Goal: Task Accomplishment & Management: Manage account settings

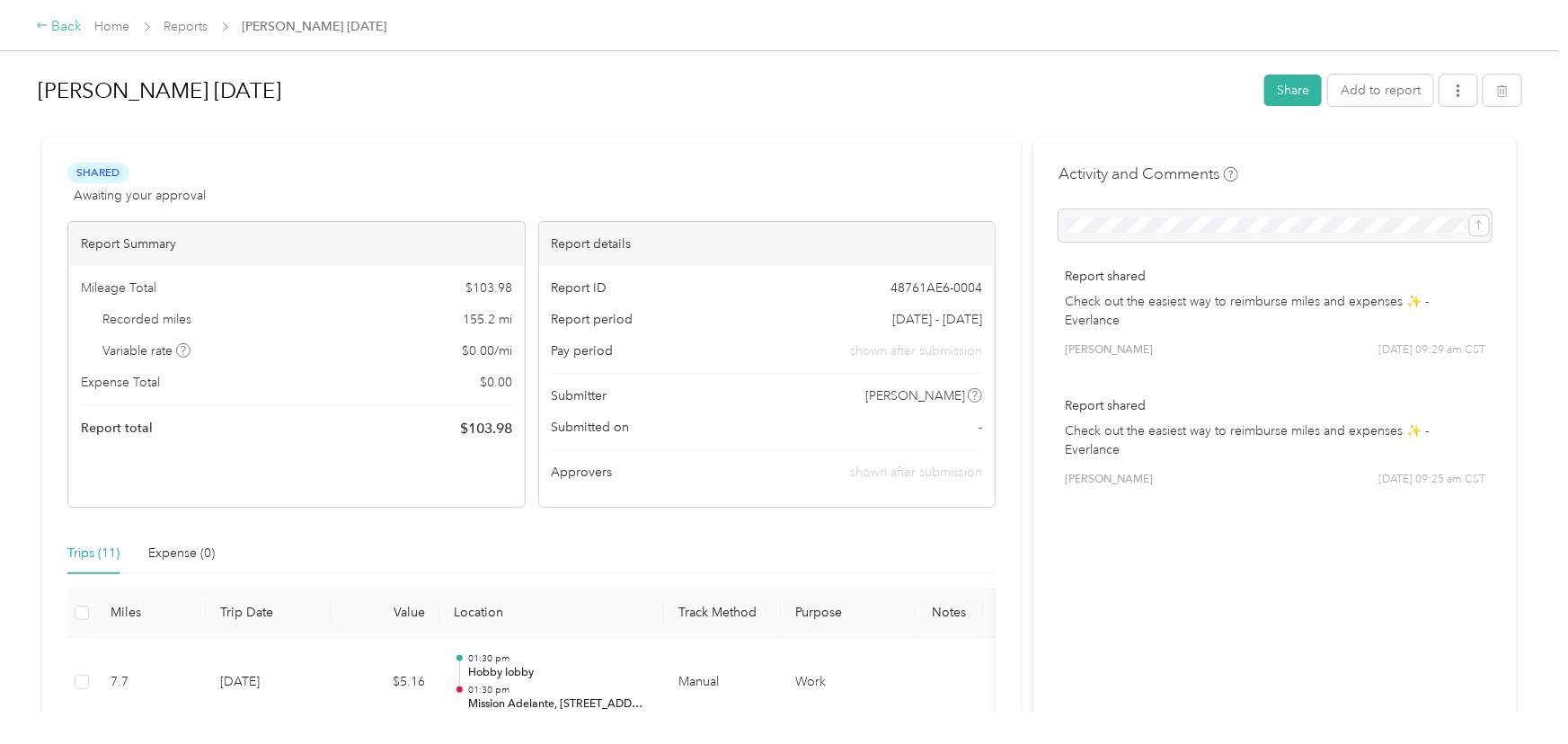
click at [49, 24] on div "Back" at bounding box center [59, 27] width 47 height 21
click at [122, 29] on link "Home" at bounding box center [112, 27] width 36 height 15
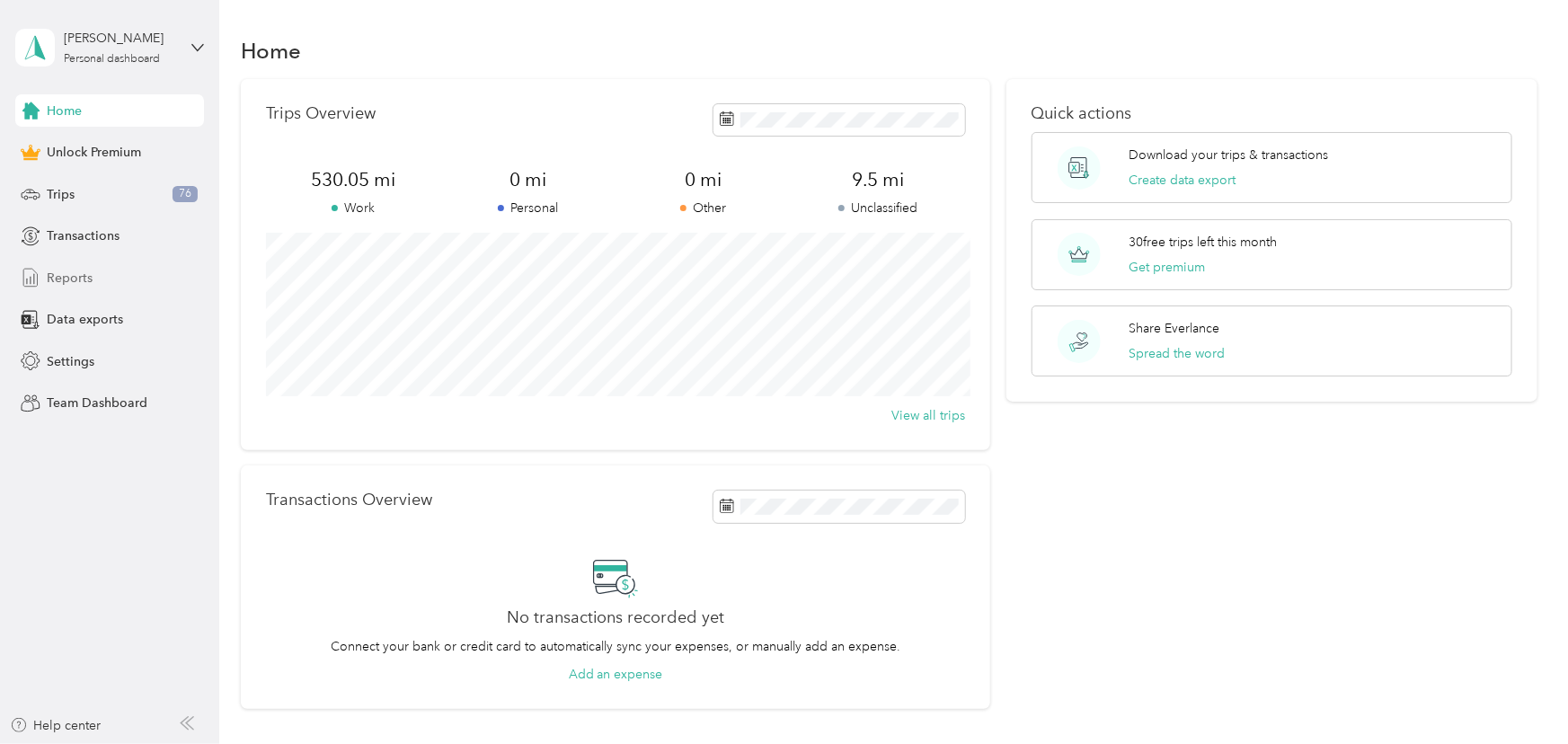
click at [84, 285] on span "Reports" at bounding box center [70, 278] width 46 height 19
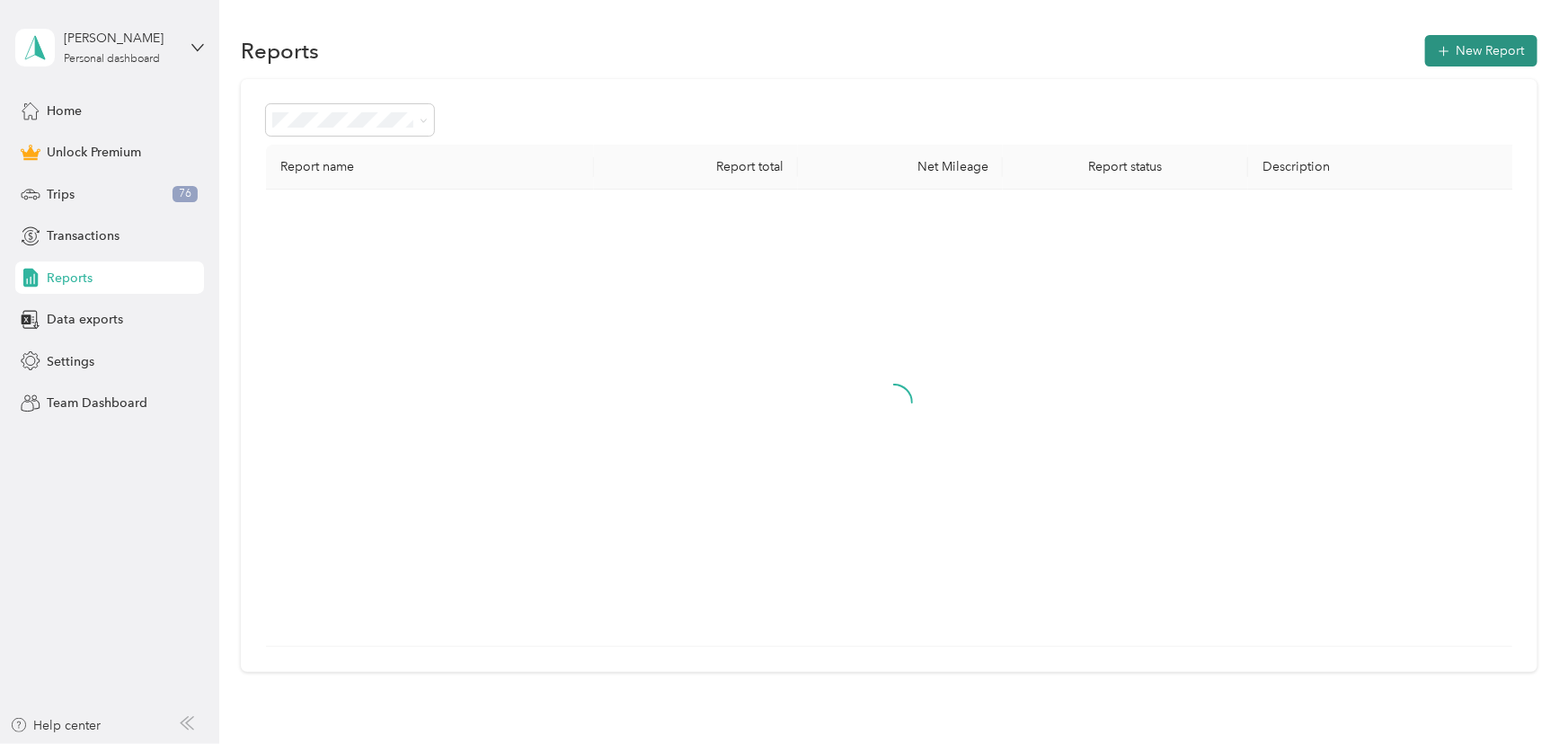
click at [1452, 47] on icon "button" at bounding box center [1443, 51] width 18 height 18
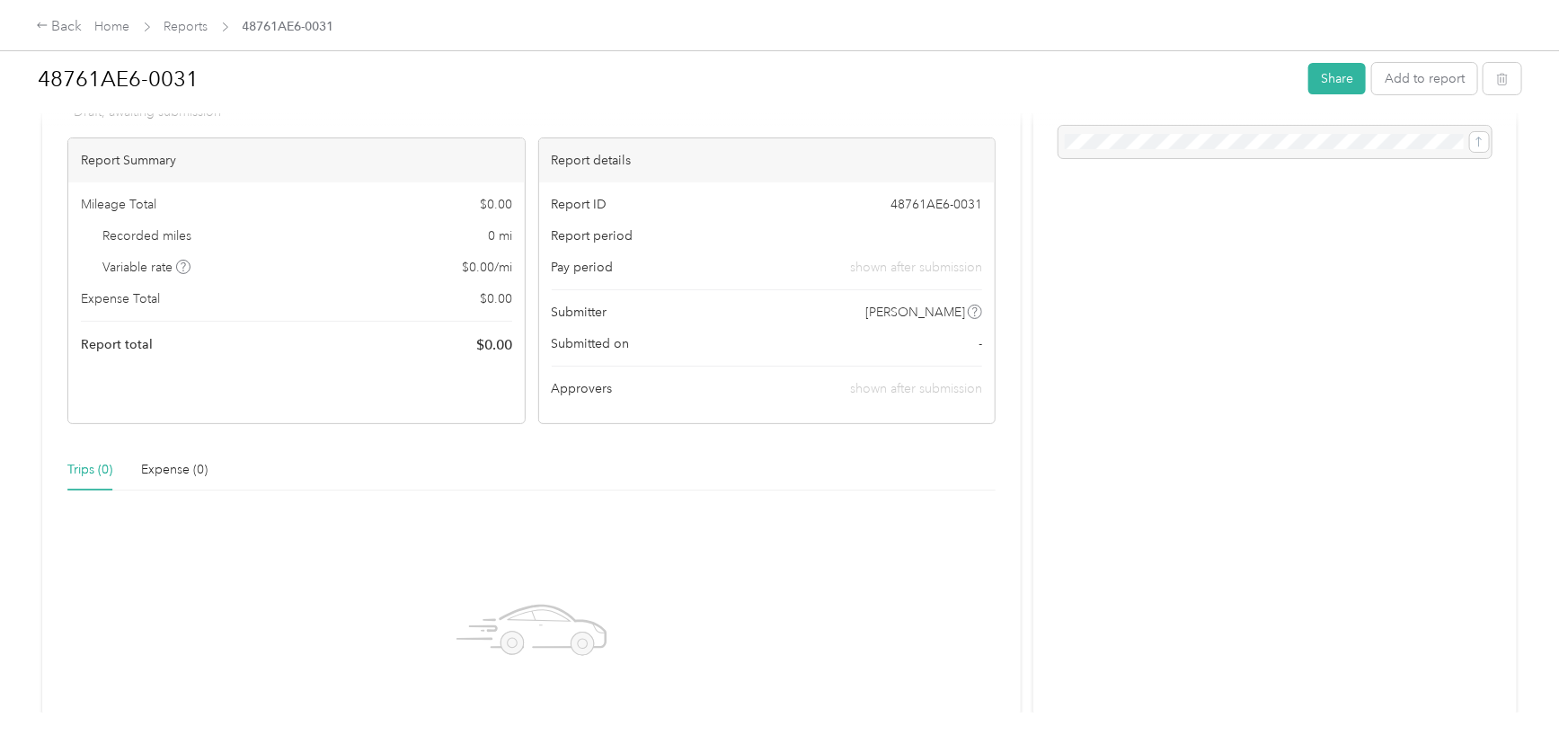
scroll to position [301, 0]
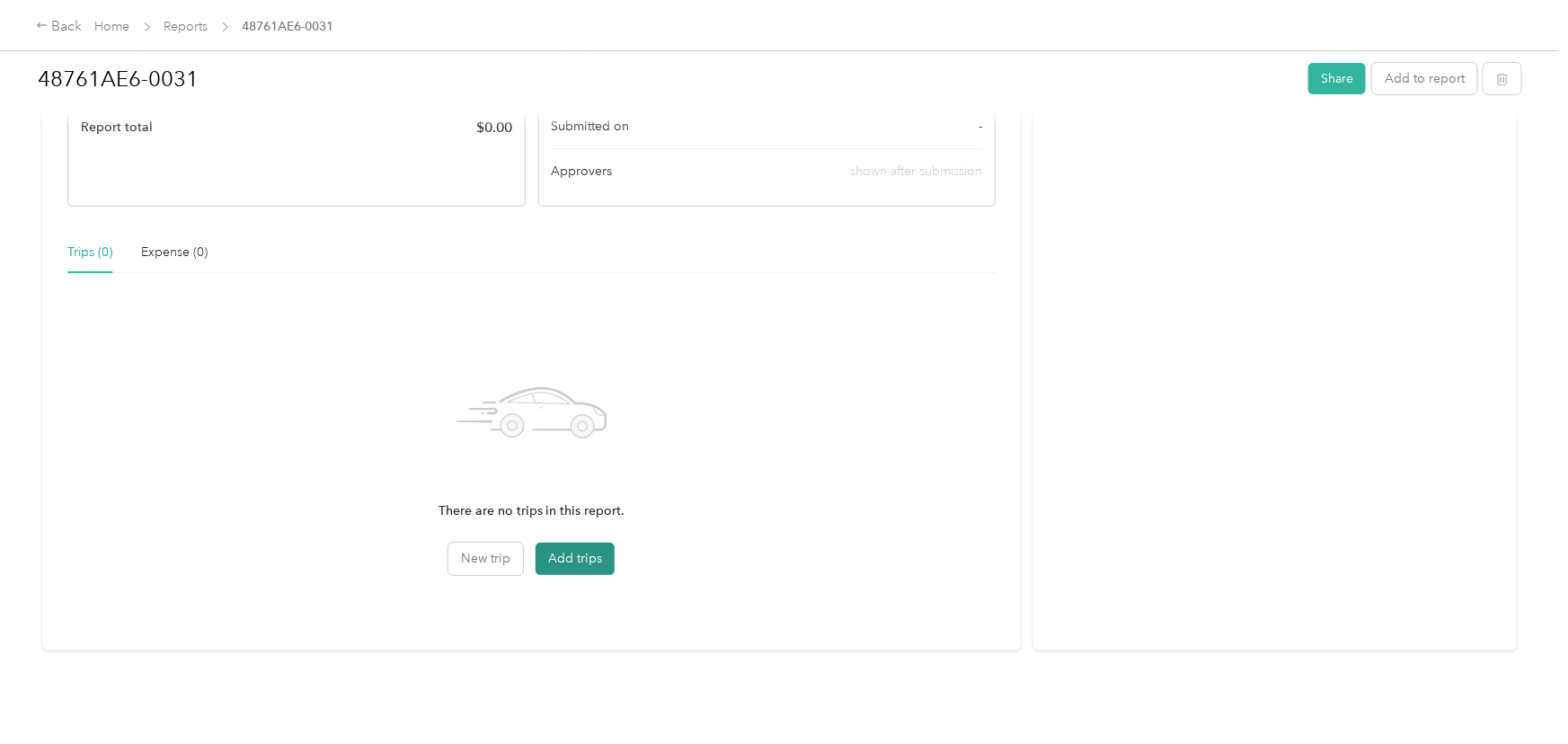
click at [599, 560] on button "Add trips" at bounding box center [575, 560] width 79 height 33
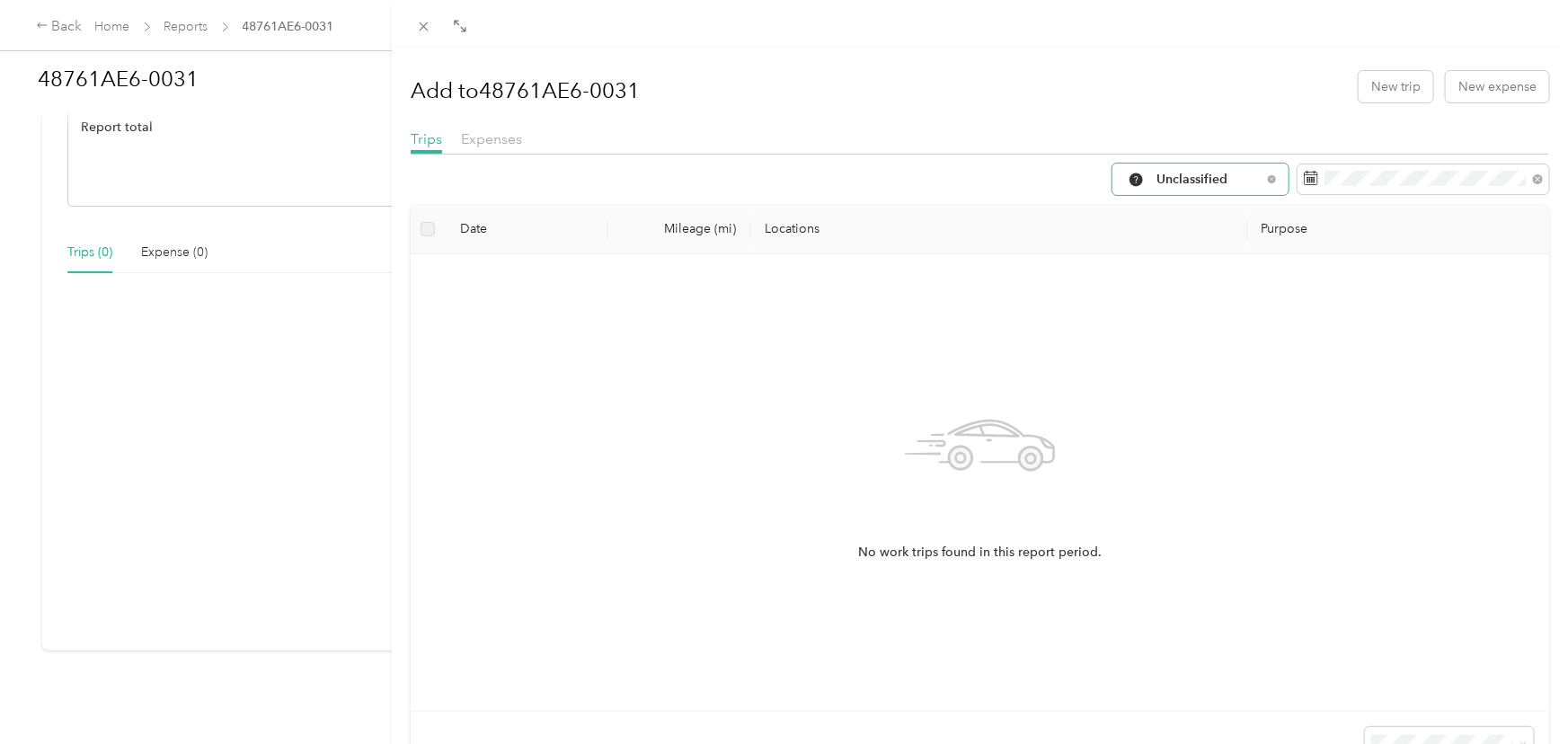
click at [1240, 180] on span "Unclassified" at bounding box center [1209, 180] width 106 height 12
click at [1204, 214] on span "All Purposes" at bounding box center [1216, 213] width 119 height 19
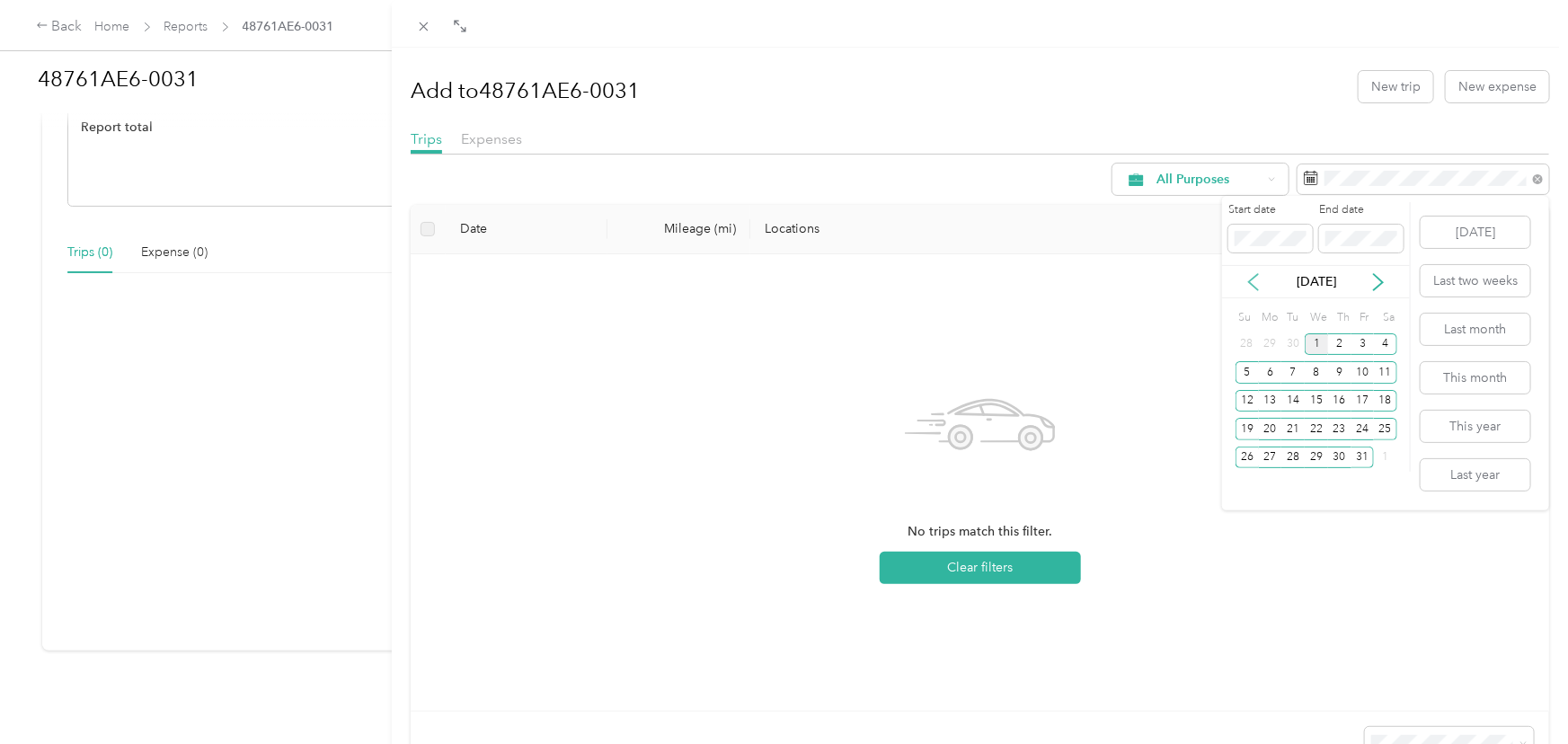
click at [1258, 283] on icon at bounding box center [1253, 282] width 18 height 18
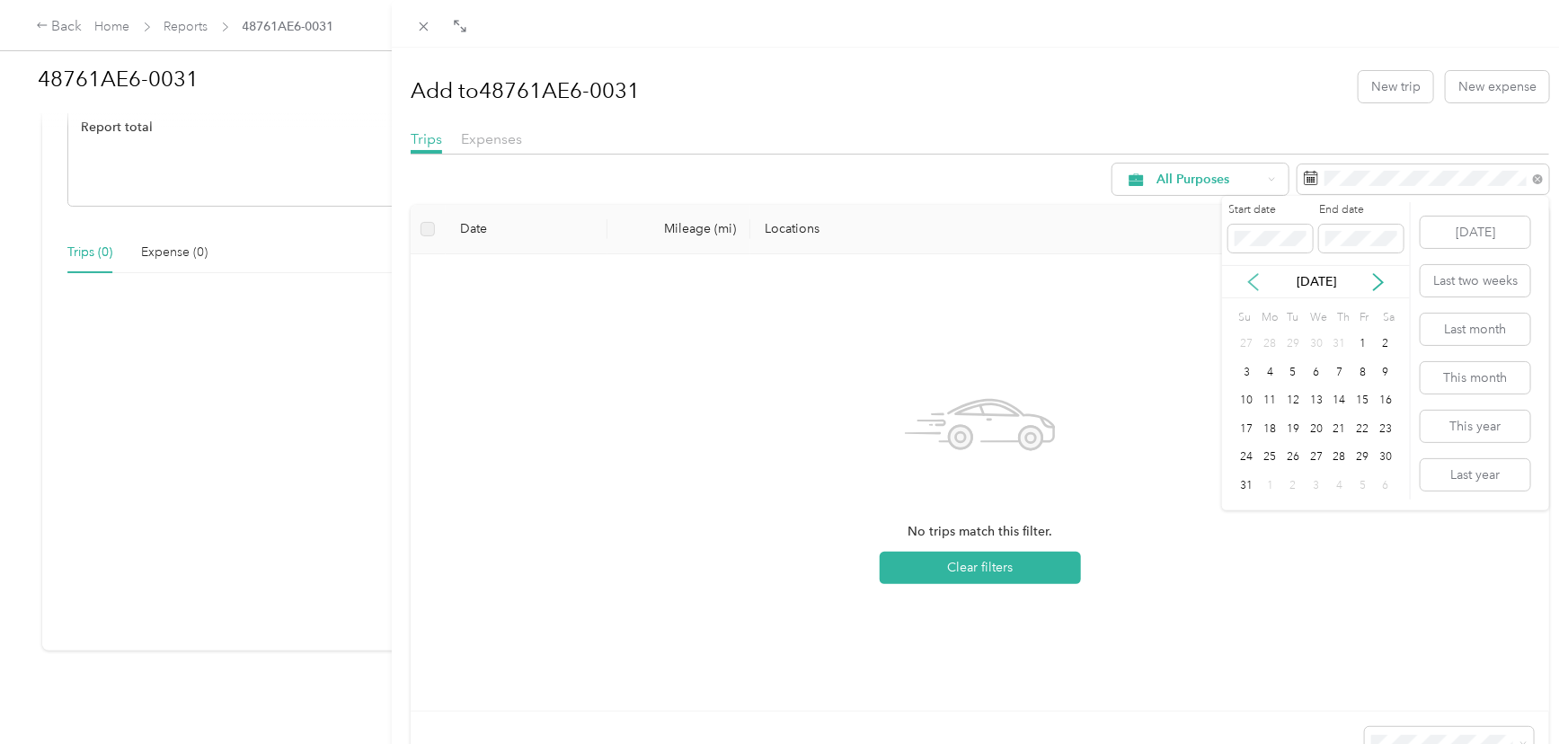
click at [1258, 283] on icon at bounding box center [1253, 282] width 18 height 18
click at [1335, 459] on div "31" at bounding box center [1340, 457] width 23 height 22
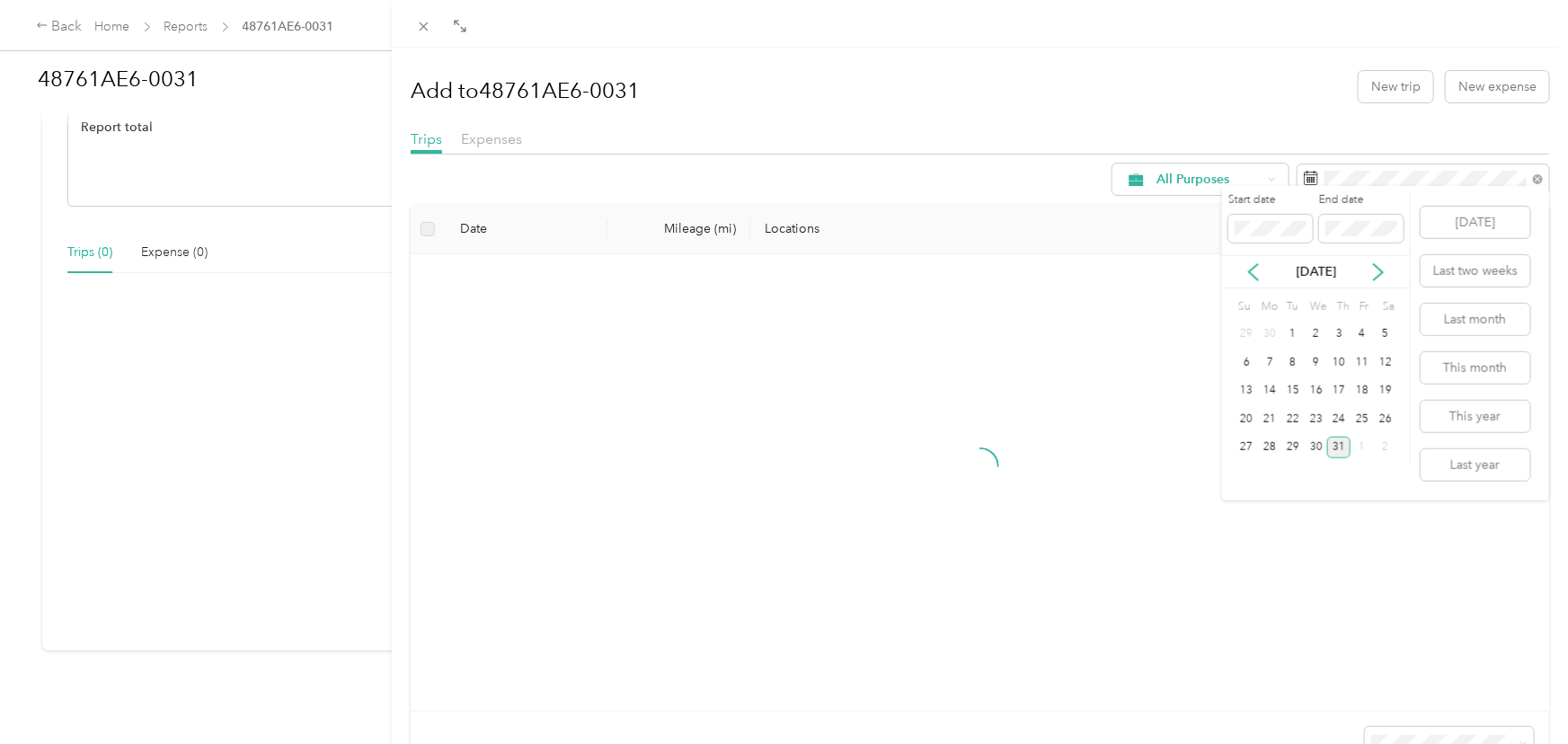
click at [1335, 459] on div "31" at bounding box center [1340, 447] width 23 height 22
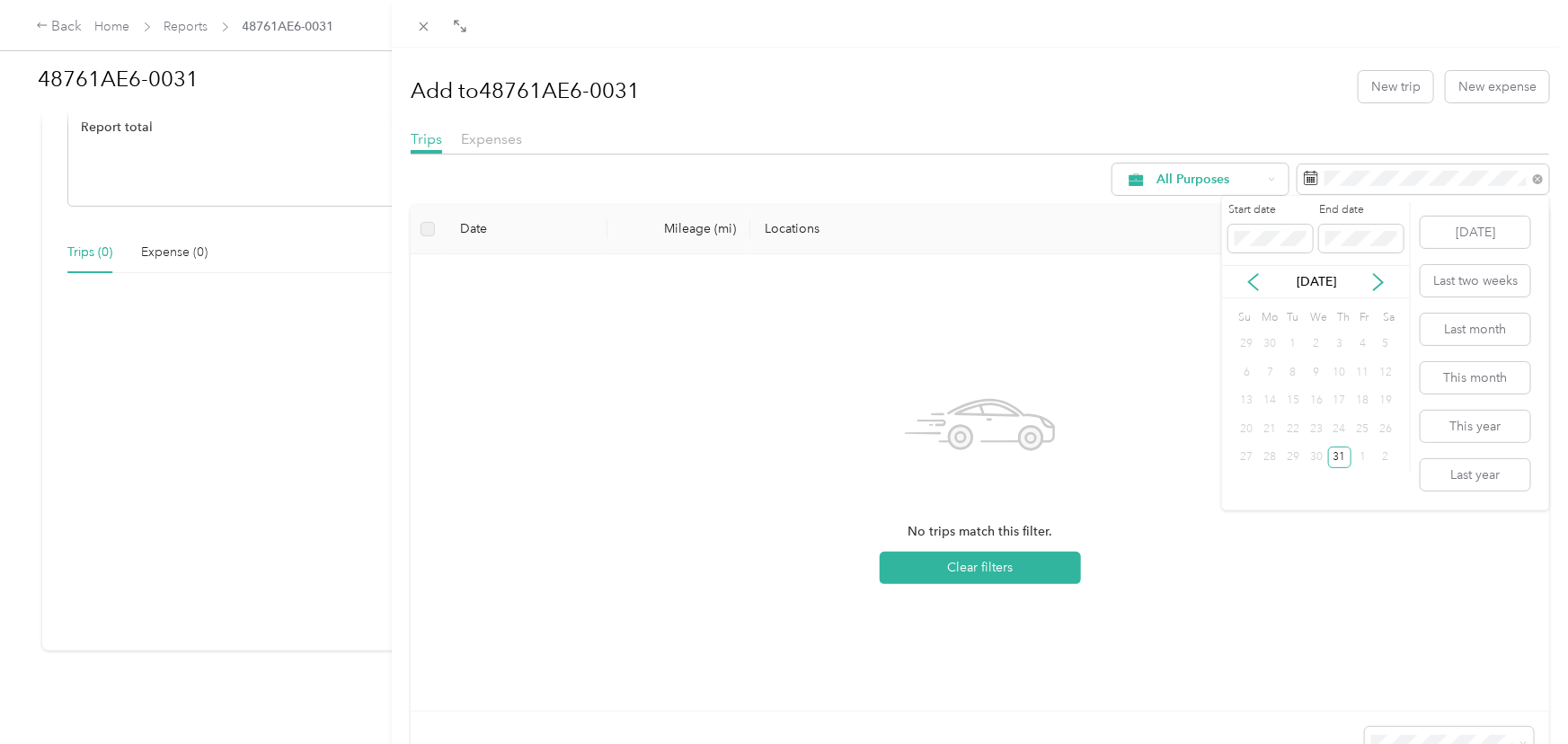
click at [1318, 457] on div "30" at bounding box center [1317, 457] width 23 height 22
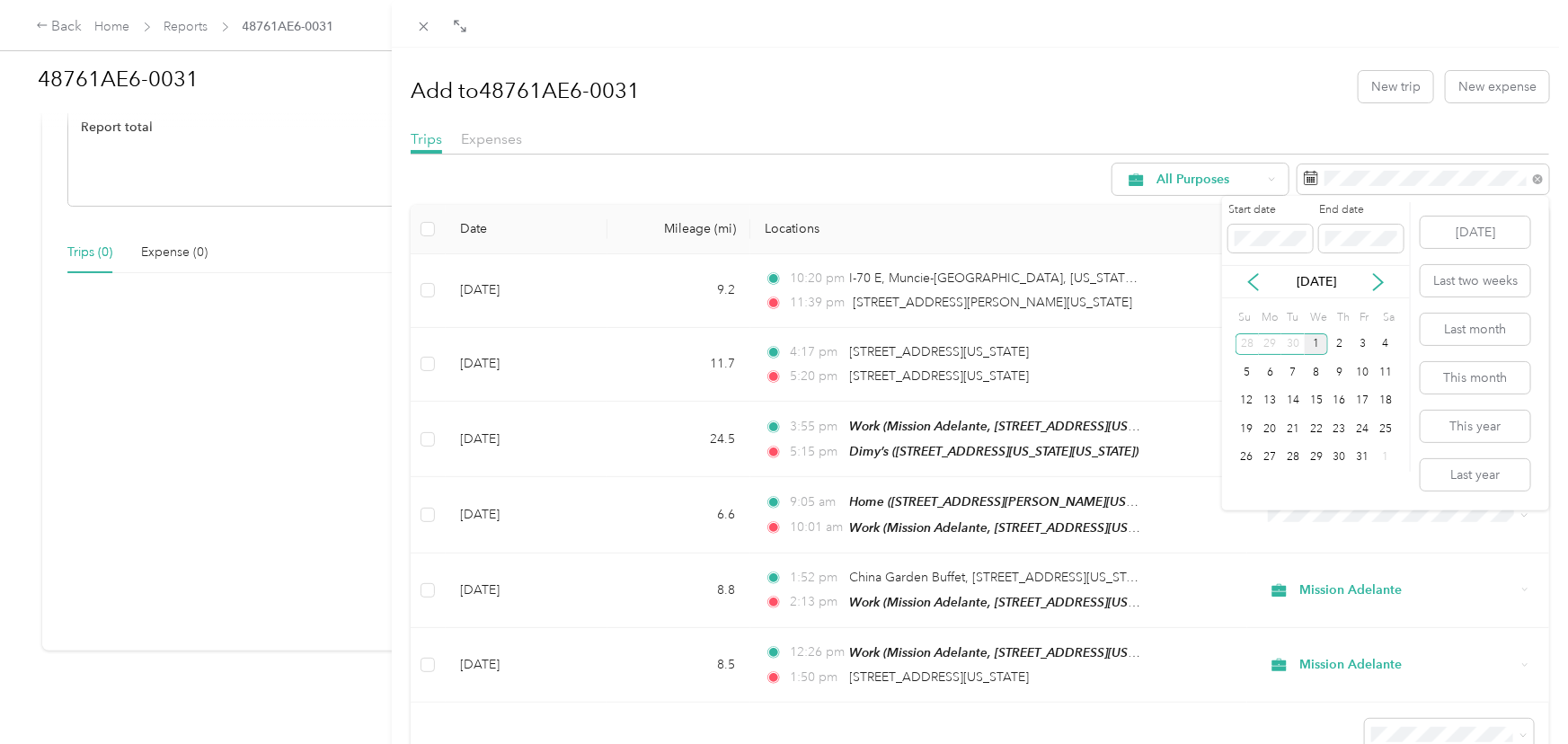
click at [1360, 493] on div "Start date End date [DATE] Su Mo Tu We Th Fr Sa 28 29 30 1 2 3 4 5 6 7 8 9 10 1…" at bounding box center [1316, 353] width 189 height 315
click at [1387, 209] on label "End date" at bounding box center [1362, 210] width 84 height 16
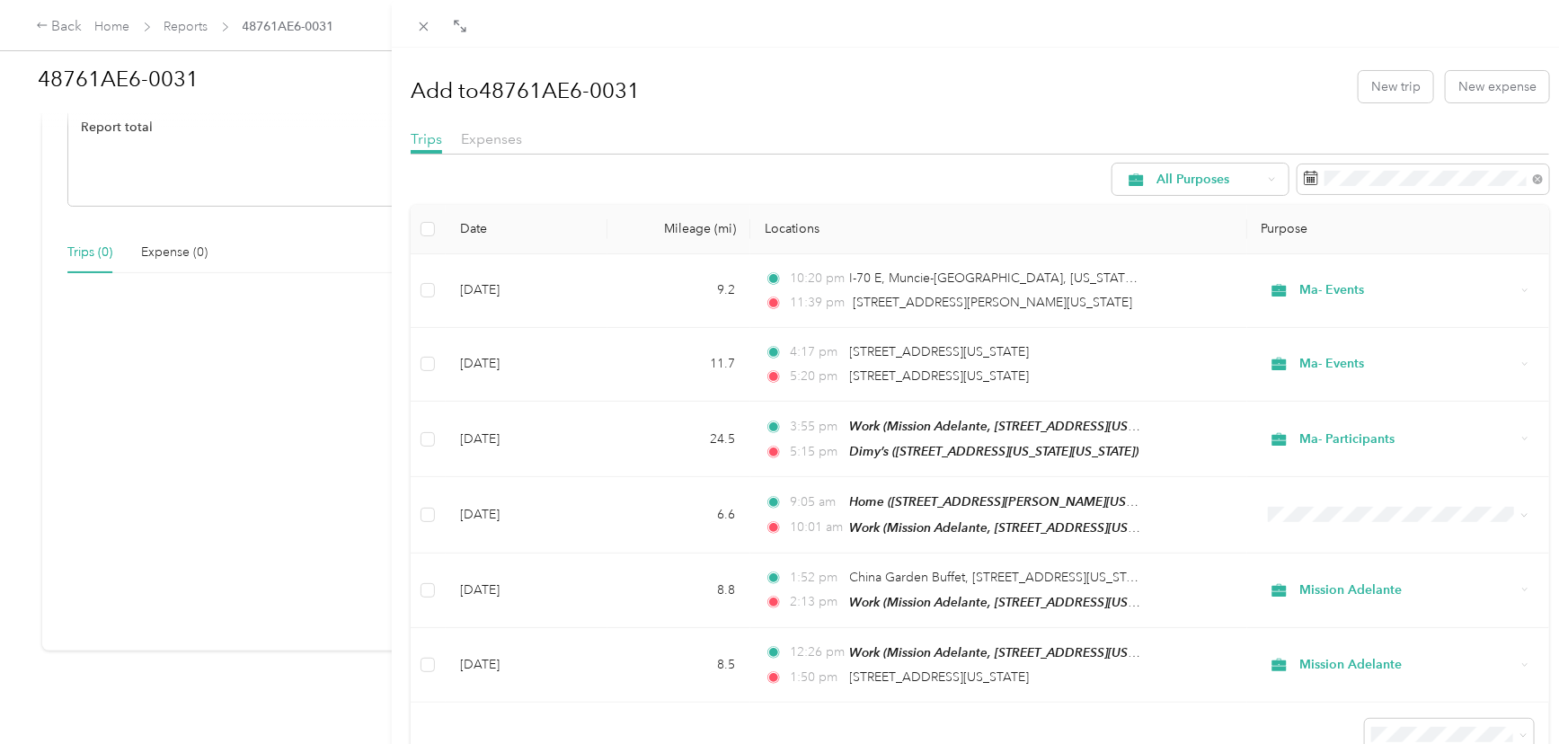
click at [1115, 215] on th "Locations" at bounding box center [999, 228] width 497 height 49
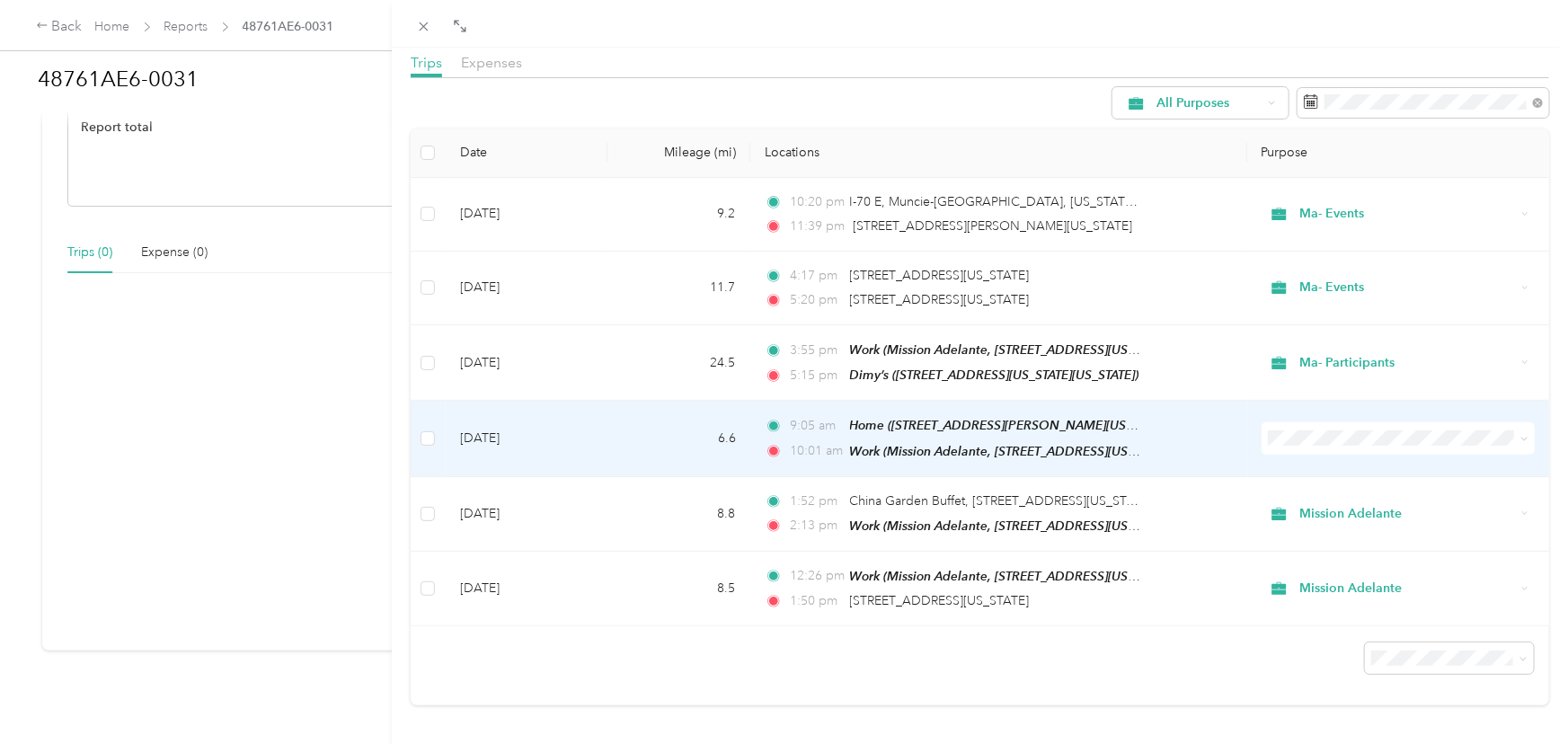
scroll to position [78, 0]
click at [607, 444] on td "6.6" at bounding box center [678, 438] width 143 height 76
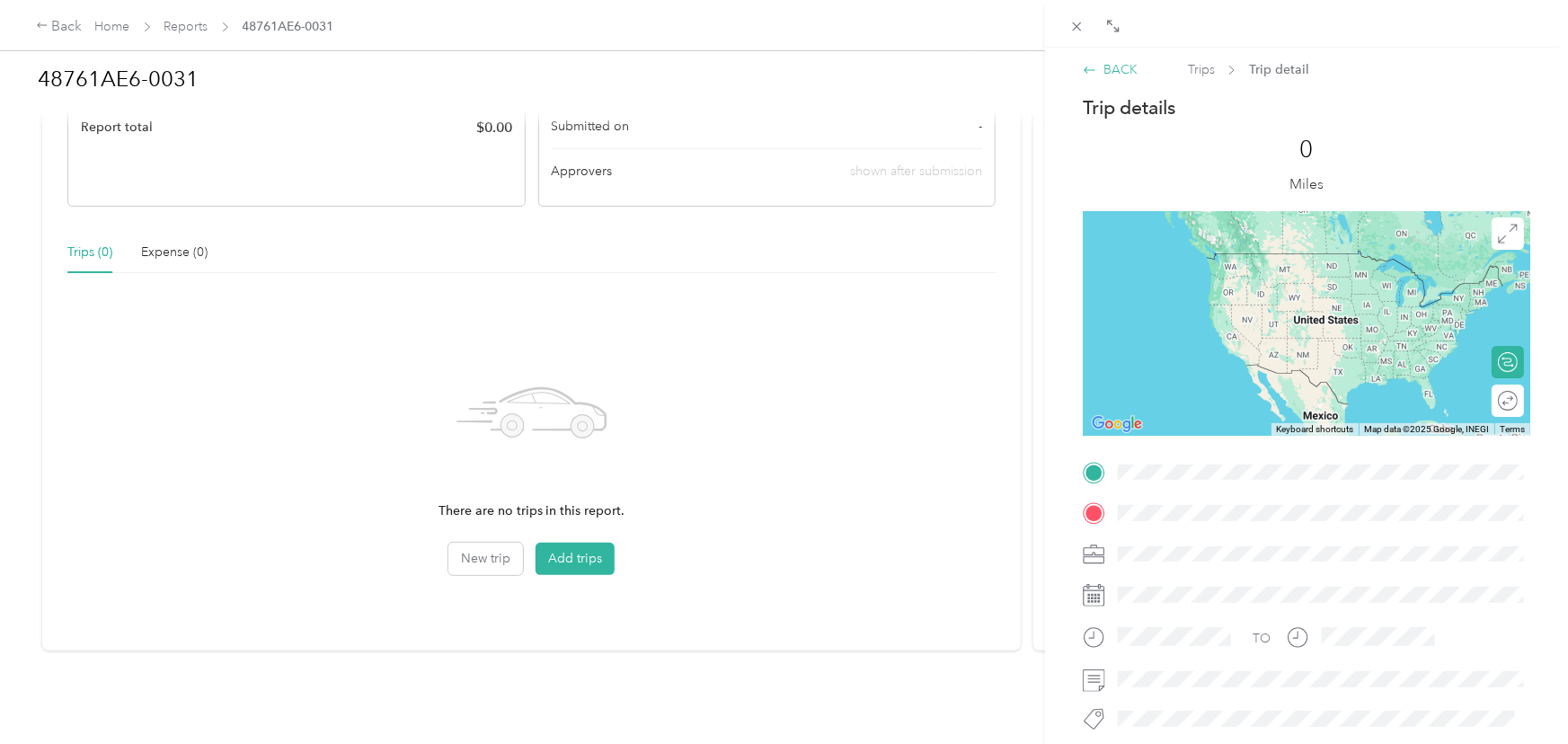
click at [1094, 63] on icon at bounding box center [1089, 70] width 14 height 14
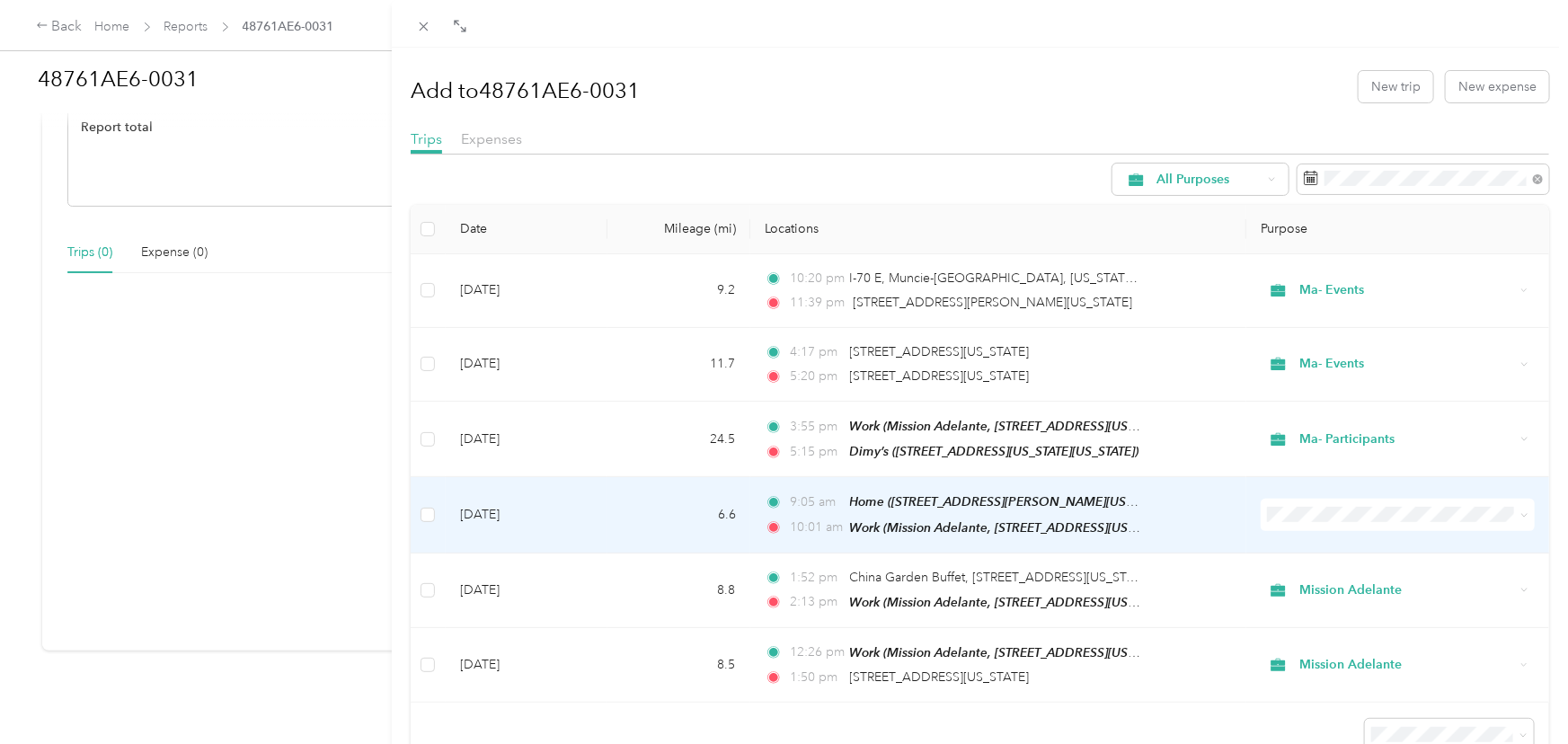
click at [703, 512] on td "6.6" at bounding box center [678, 515] width 143 height 76
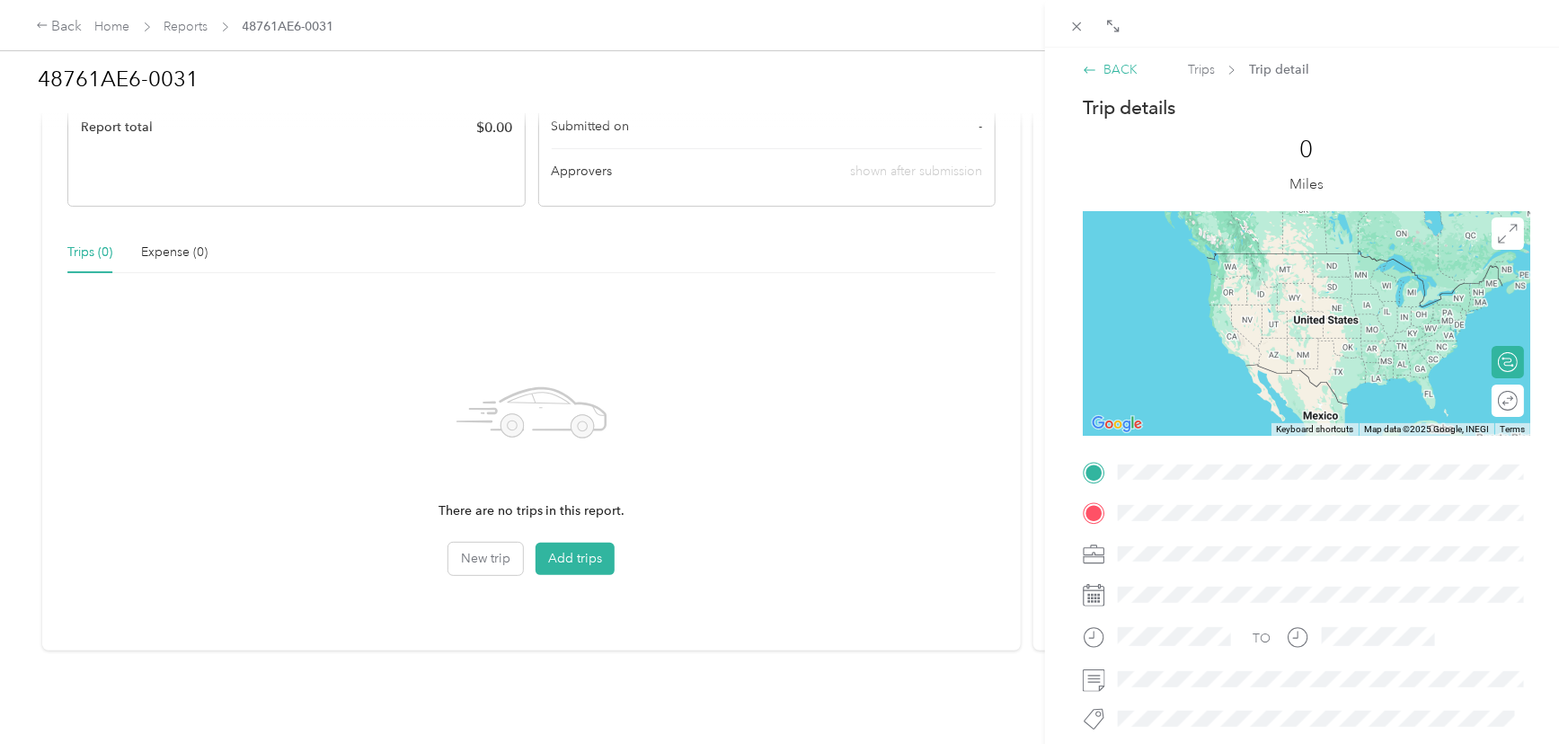
click at [1083, 73] on icon at bounding box center [1089, 70] width 14 height 14
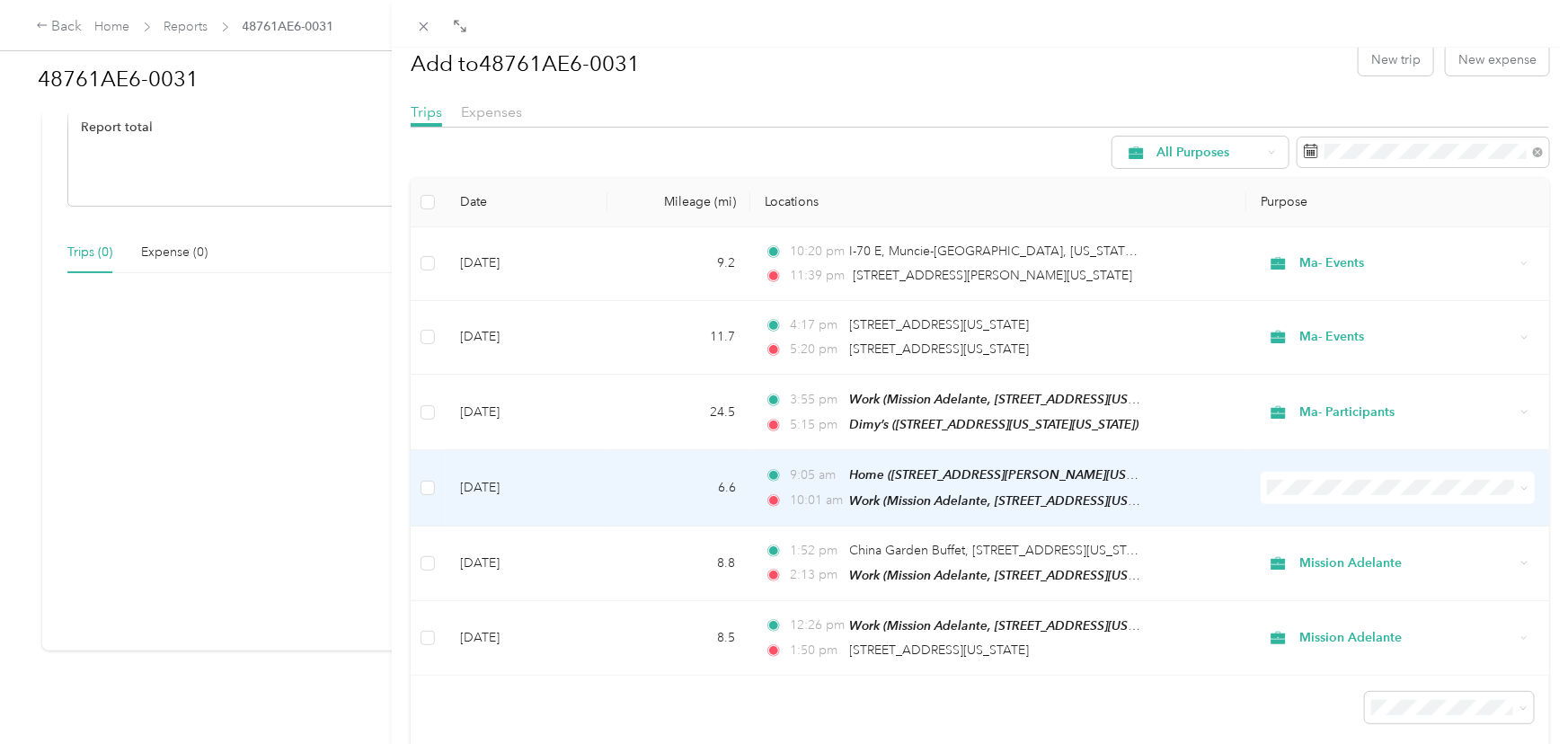
scroll to position [78, 0]
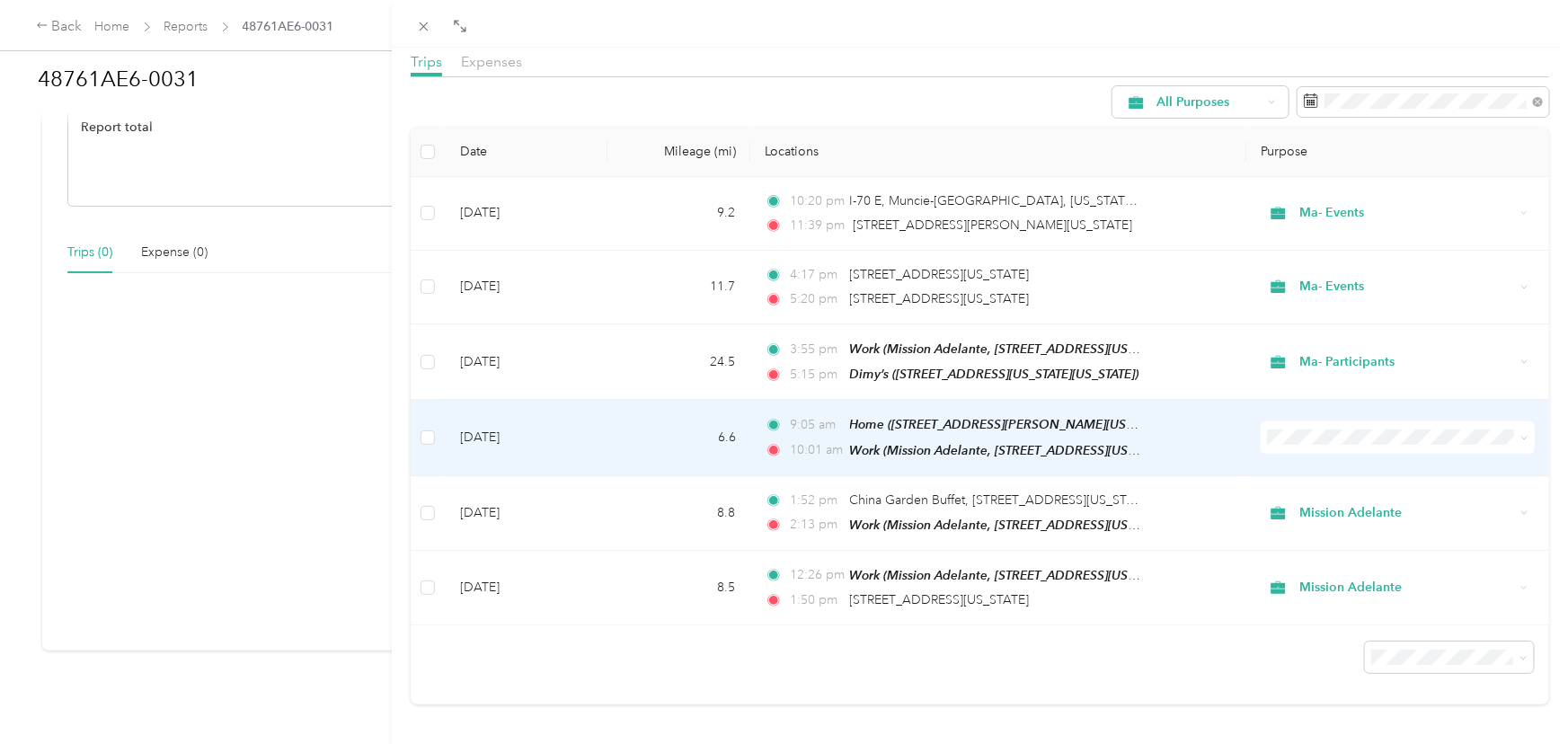
click at [487, 441] on td "[DATE]" at bounding box center [526, 438] width 162 height 76
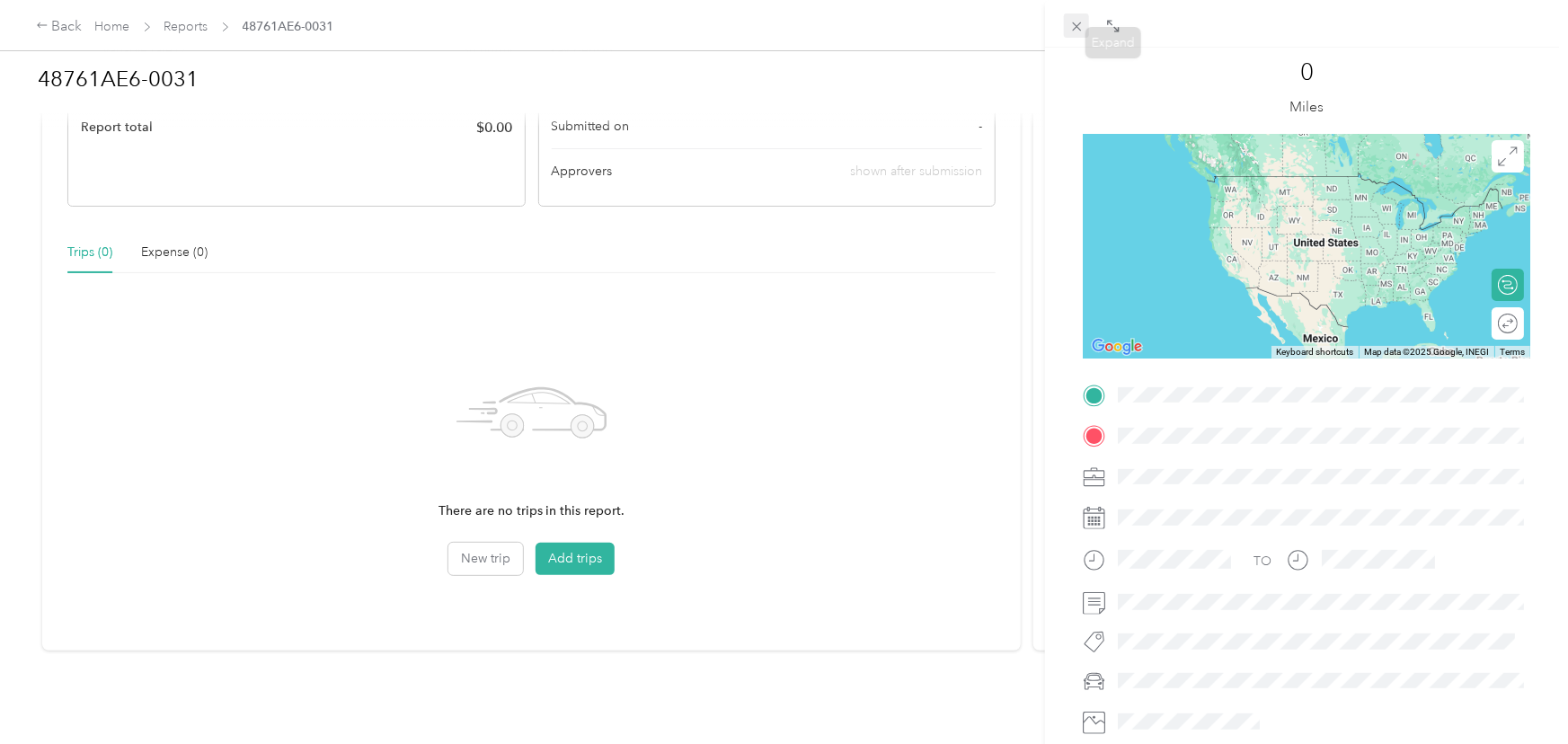
click at [1080, 30] on icon at bounding box center [1076, 26] width 9 height 9
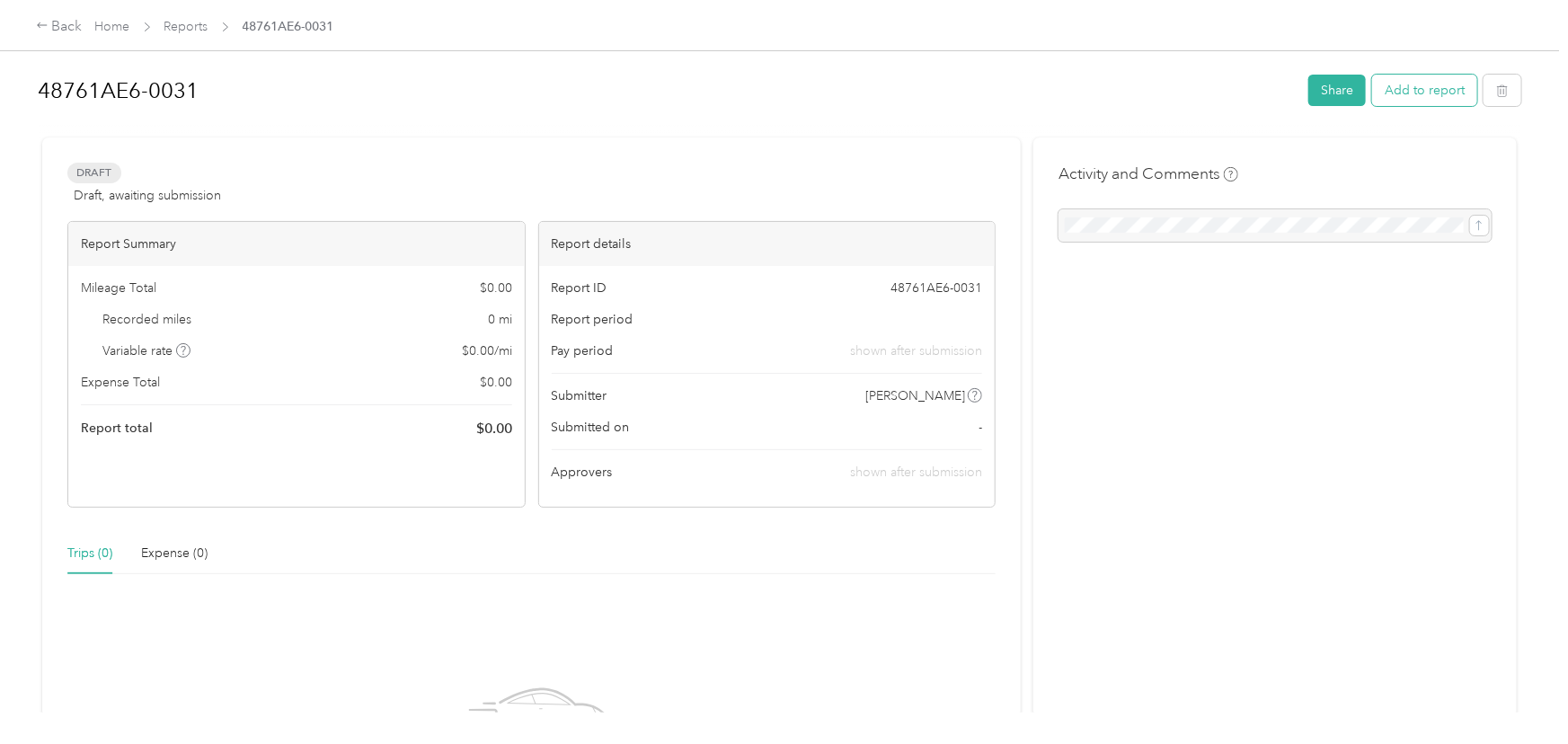
click at [1444, 87] on button "Add to report" at bounding box center [1425, 90] width 106 height 32
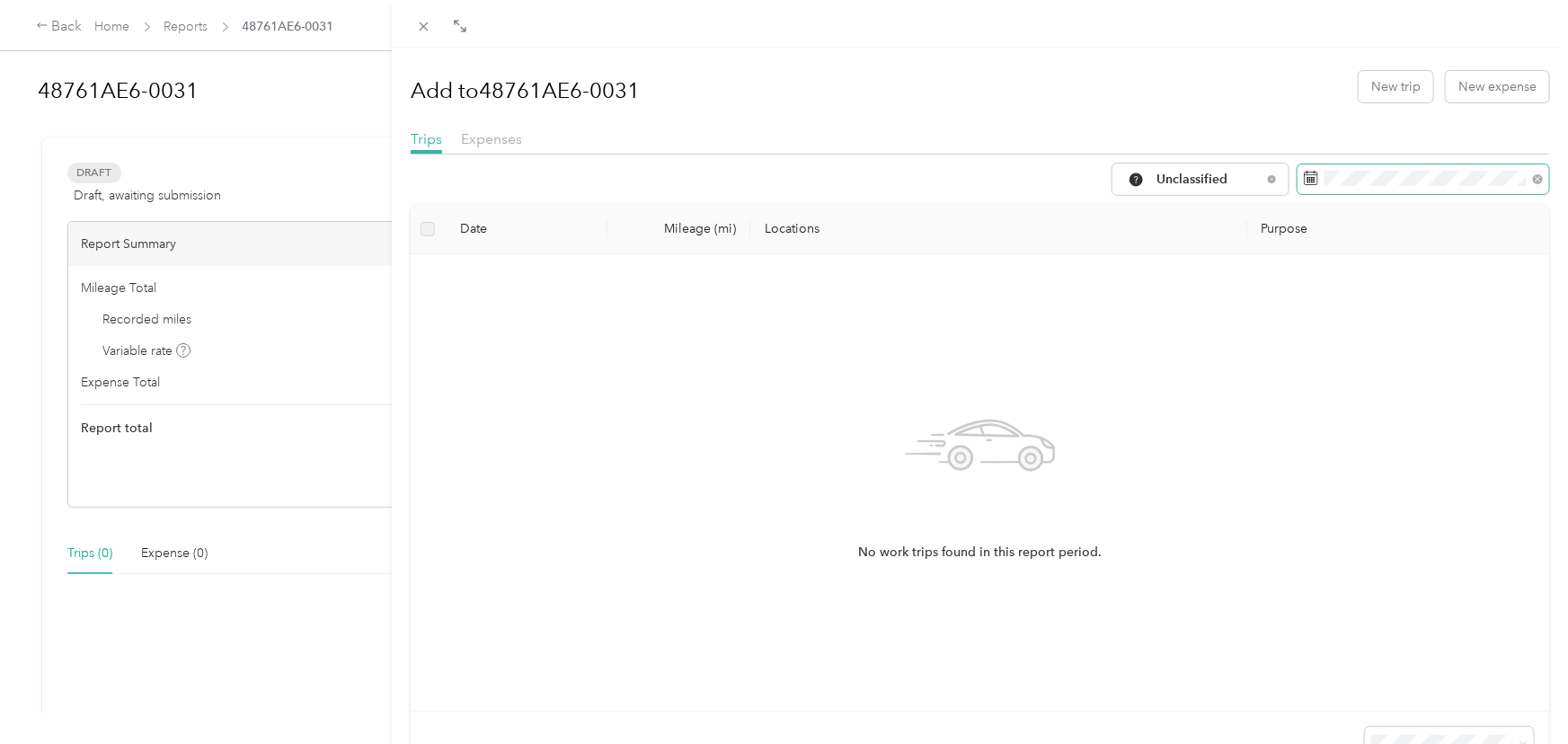
click at [1309, 180] on icon at bounding box center [1311, 178] width 14 height 14
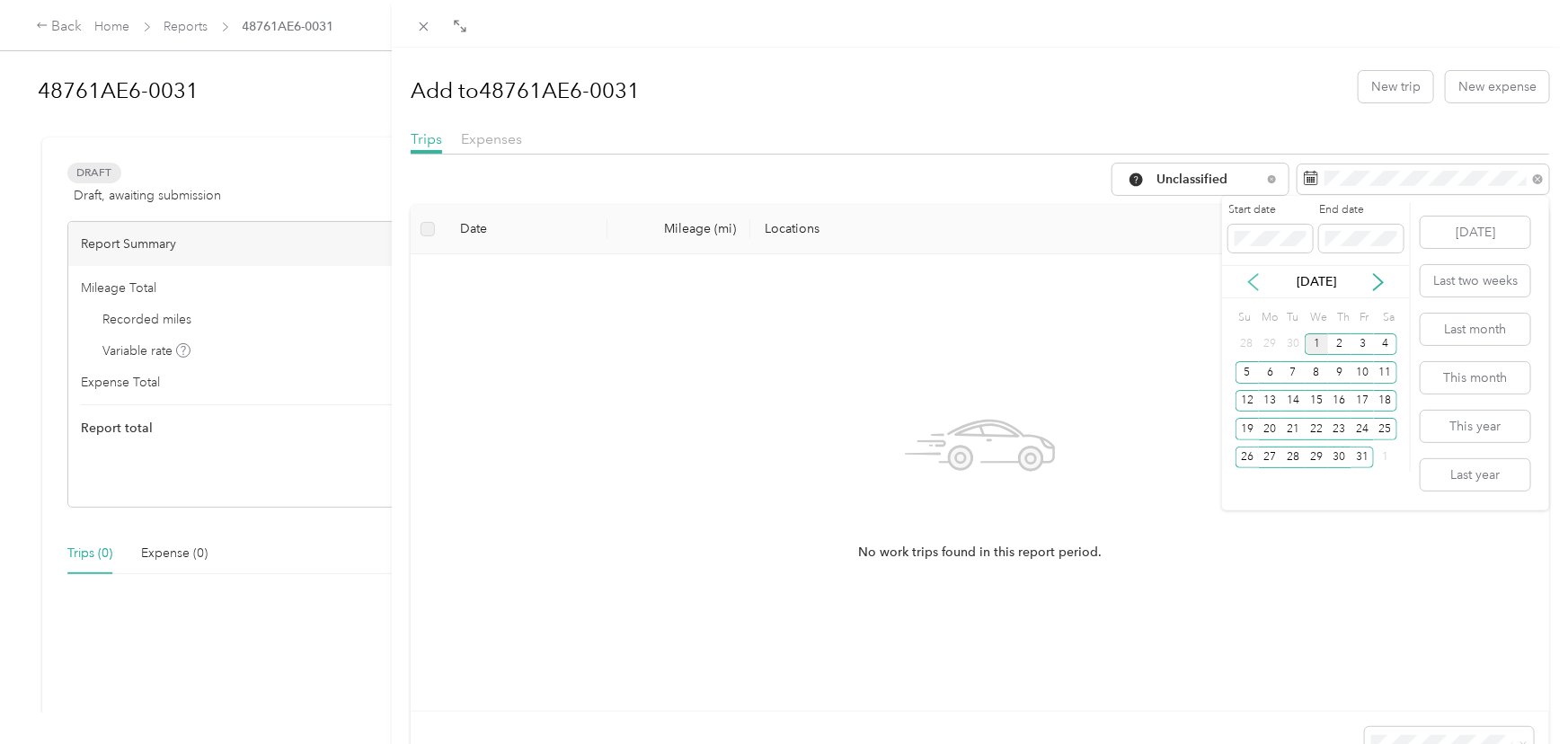
click at [1255, 280] on icon at bounding box center [1253, 282] width 18 height 18
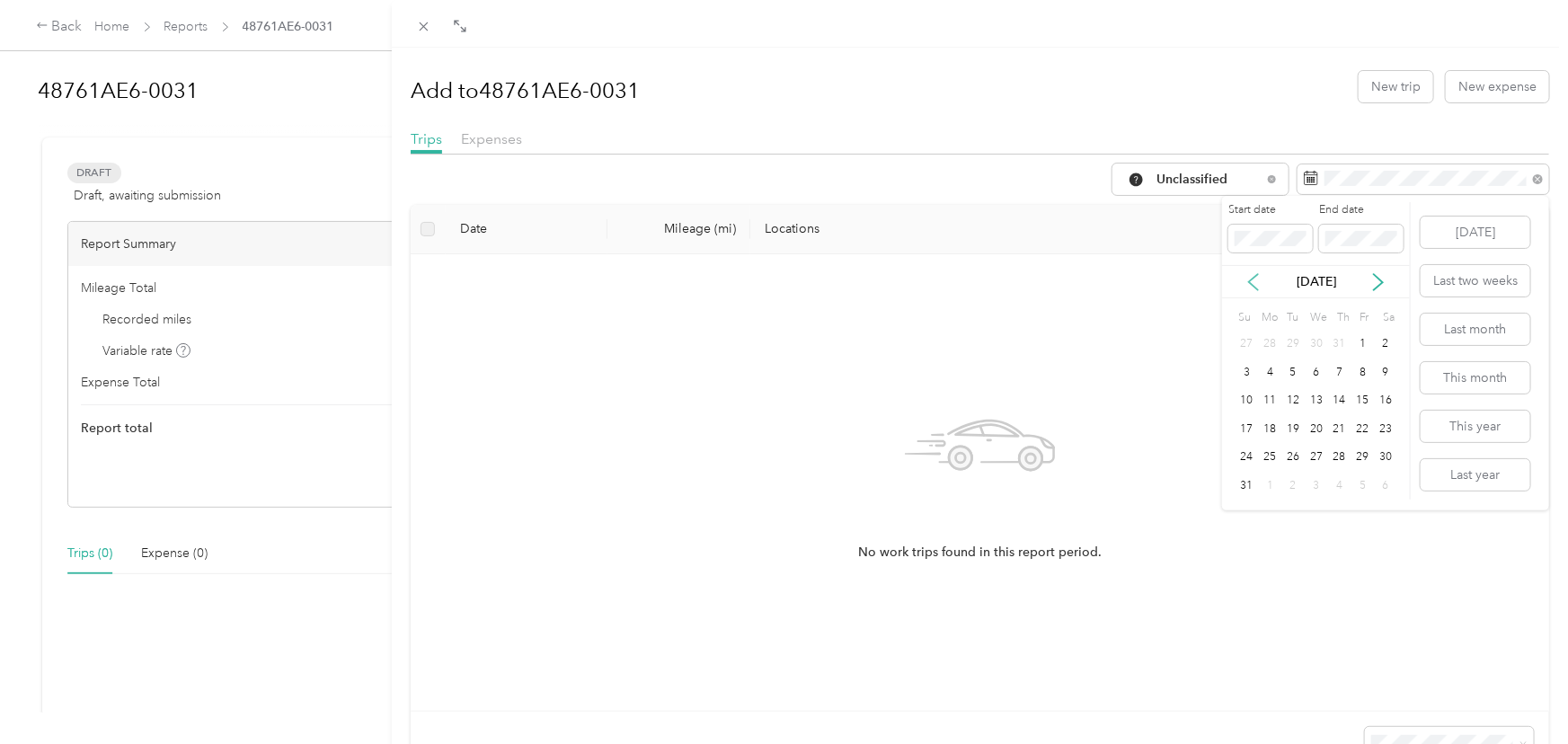
click at [1255, 280] on icon at bounding box center [1253, 282] width 18 height 18
click at [1319, 457] on div "30" at bounding box center [1317, 457] width 23 height 22
click at [1474, 228] on button "[DATE]" at bounding box center [1475, 232] width 109 height 32
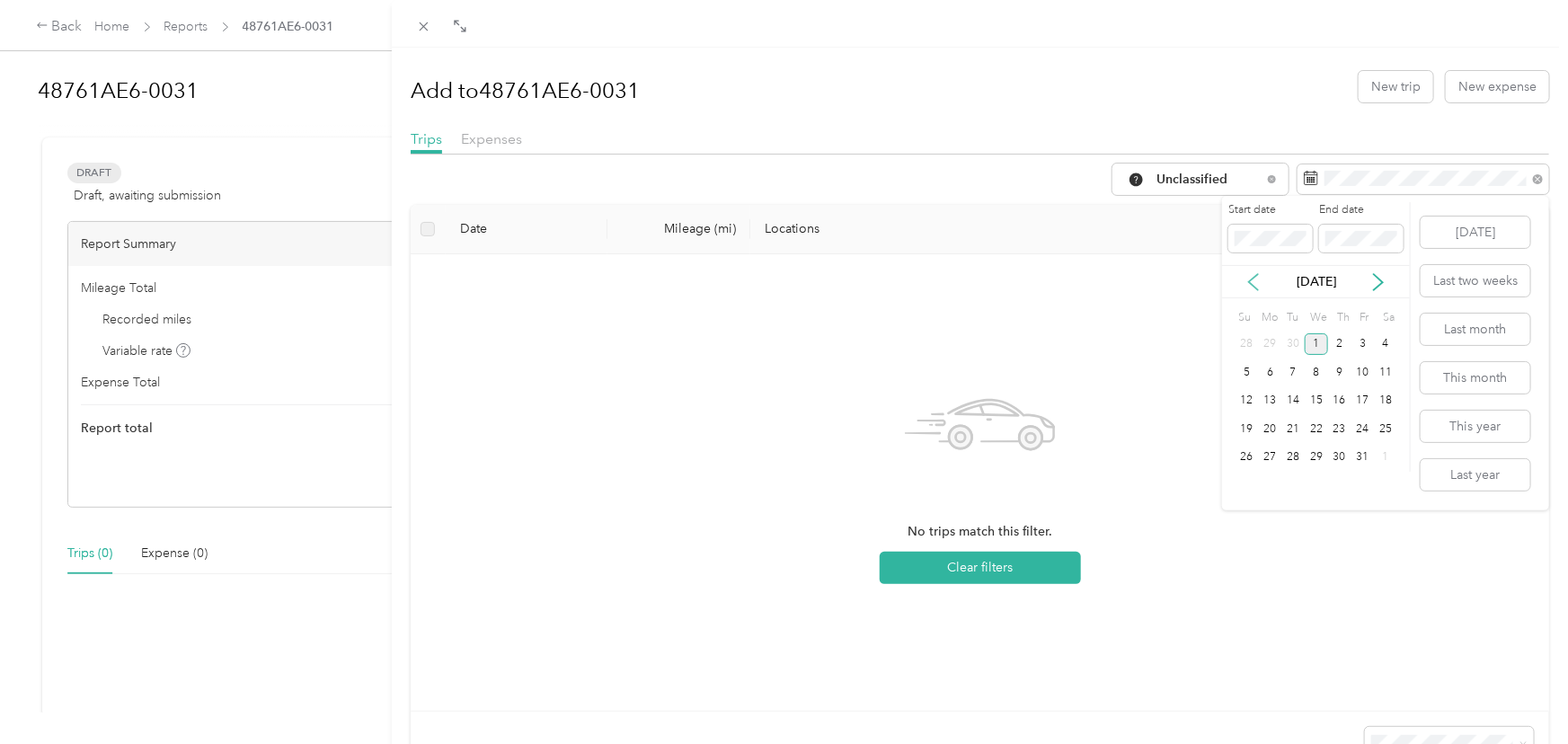
click at [1253, 287] on icon at bounding box center [1253, 282] width 9 height 16
click at [1315, 457] on div "30" at bounding box center [1317, 457] width 23 height 22
click at [1317, 457] on div "30" at bounding box center [1317, 457] width 23 height 22
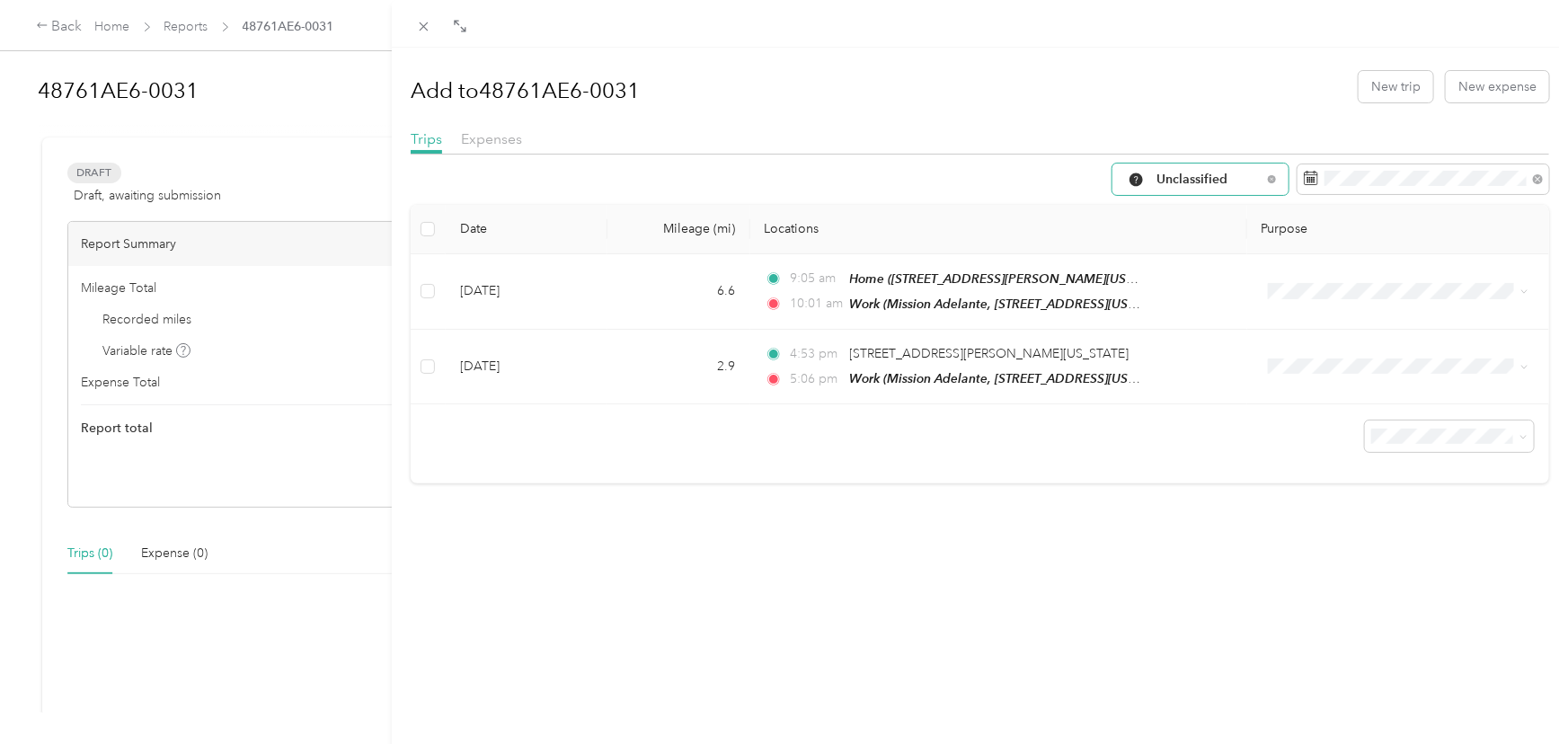
click at [1205, 179] on span "Unclassified" at bounding box center [1209, 180] width 106 height 12
click at [1211, 214] on li "All Purposes" at bounding box center [1200, 212] width 177 height 32
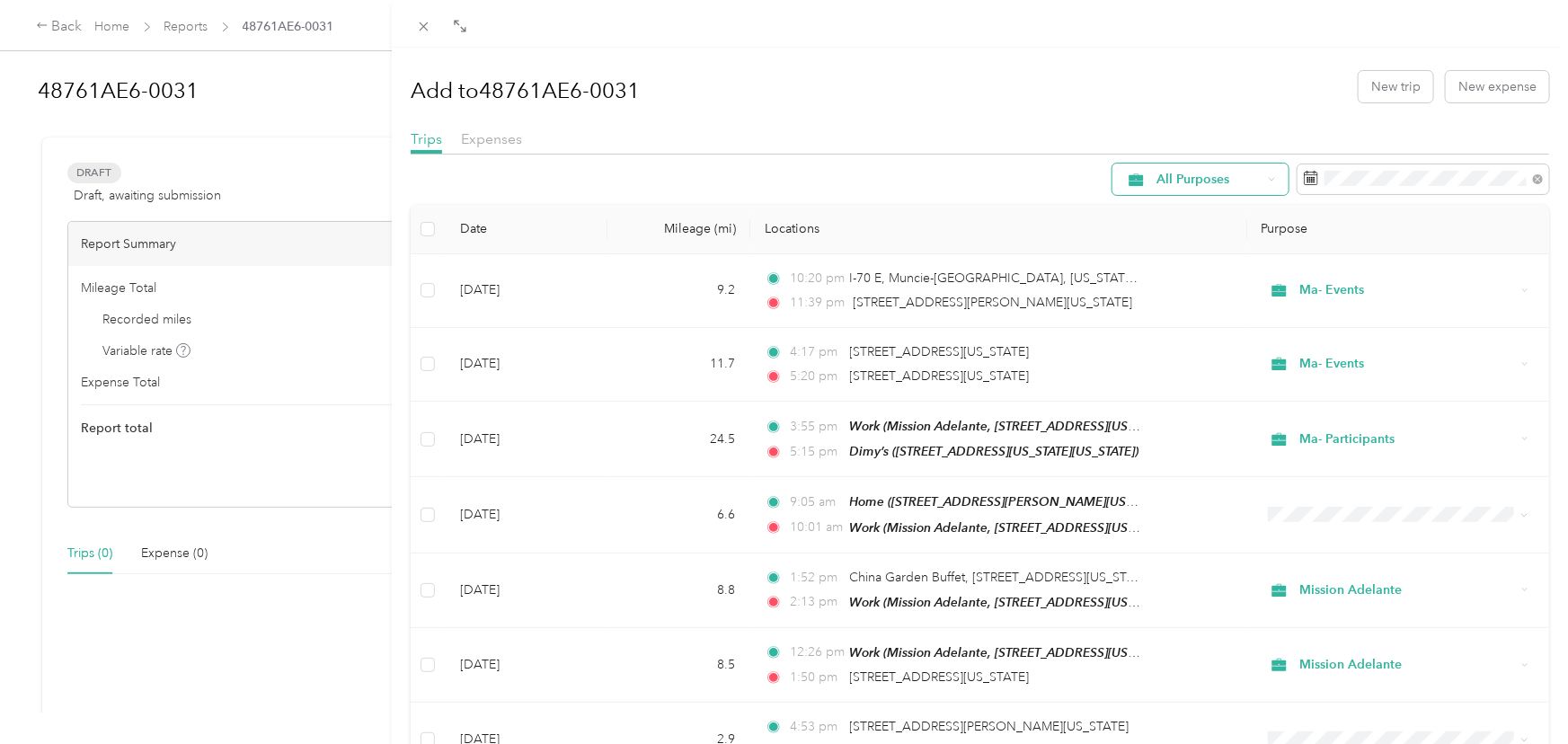
click at [1206, 188] on div "All Purposes" at bounding box center [1200, 179] width 177 height 32
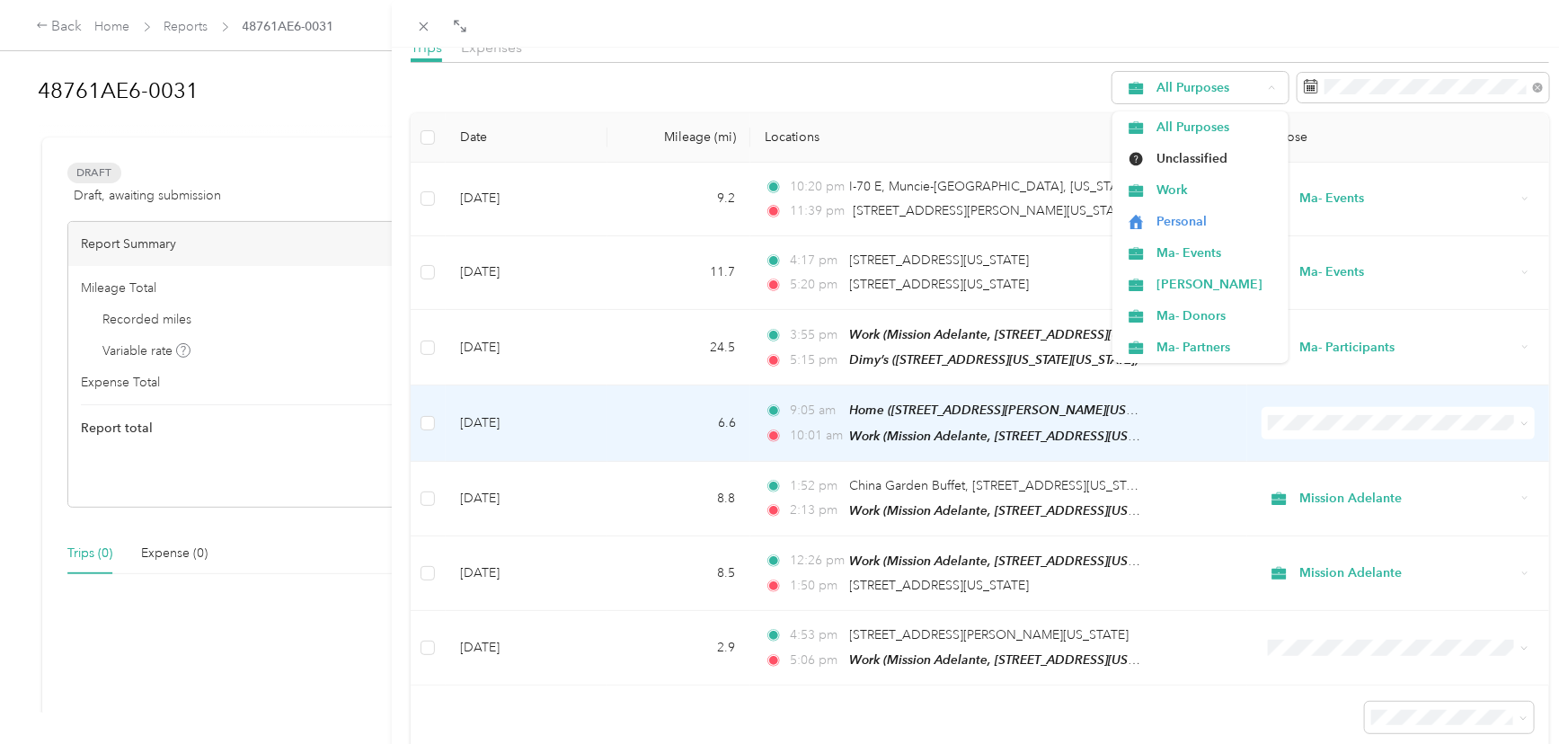
scroll to position [82, 0]
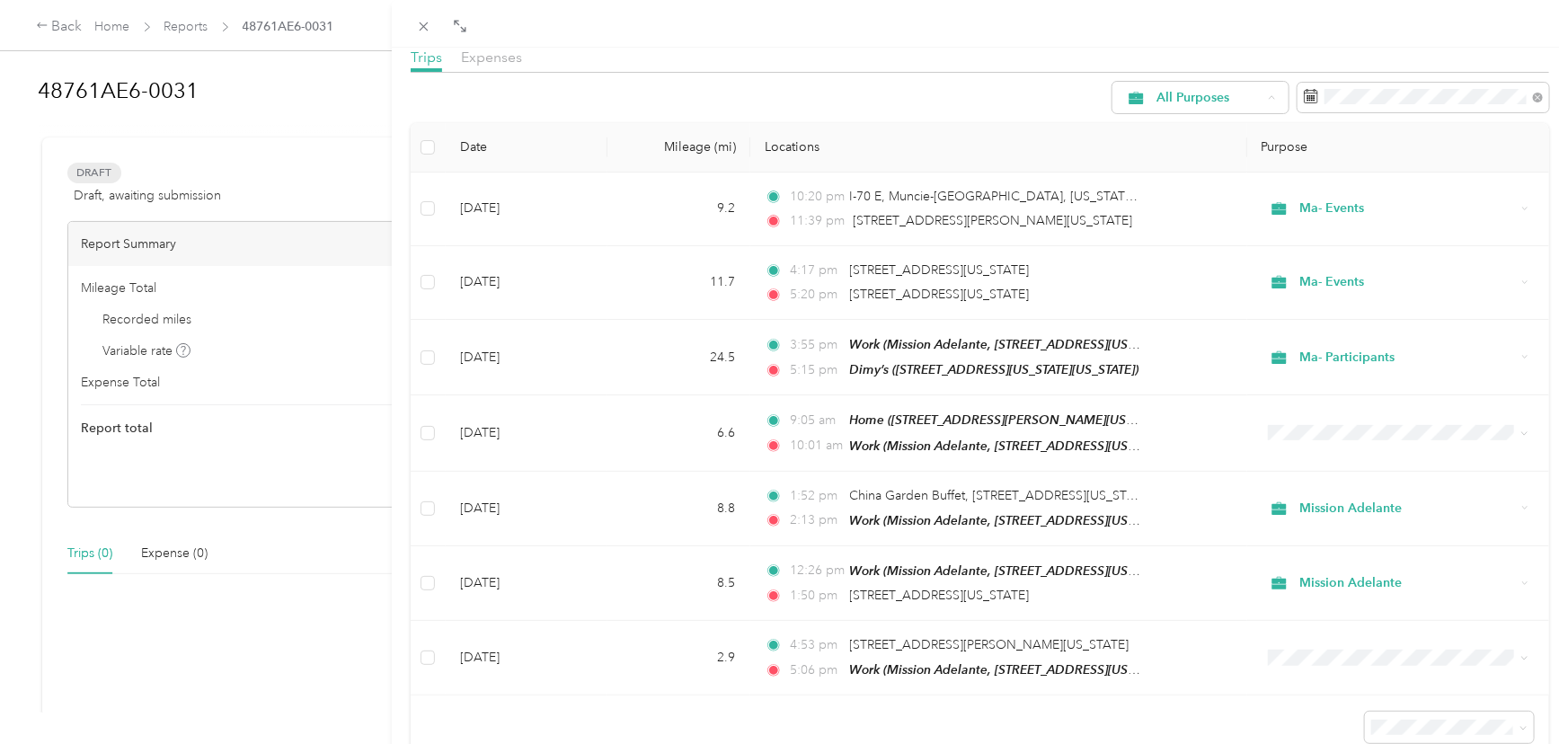
click at [1210, 256] on span "Ma- Events" at bounding box center [1216, 256] width 119 height 19
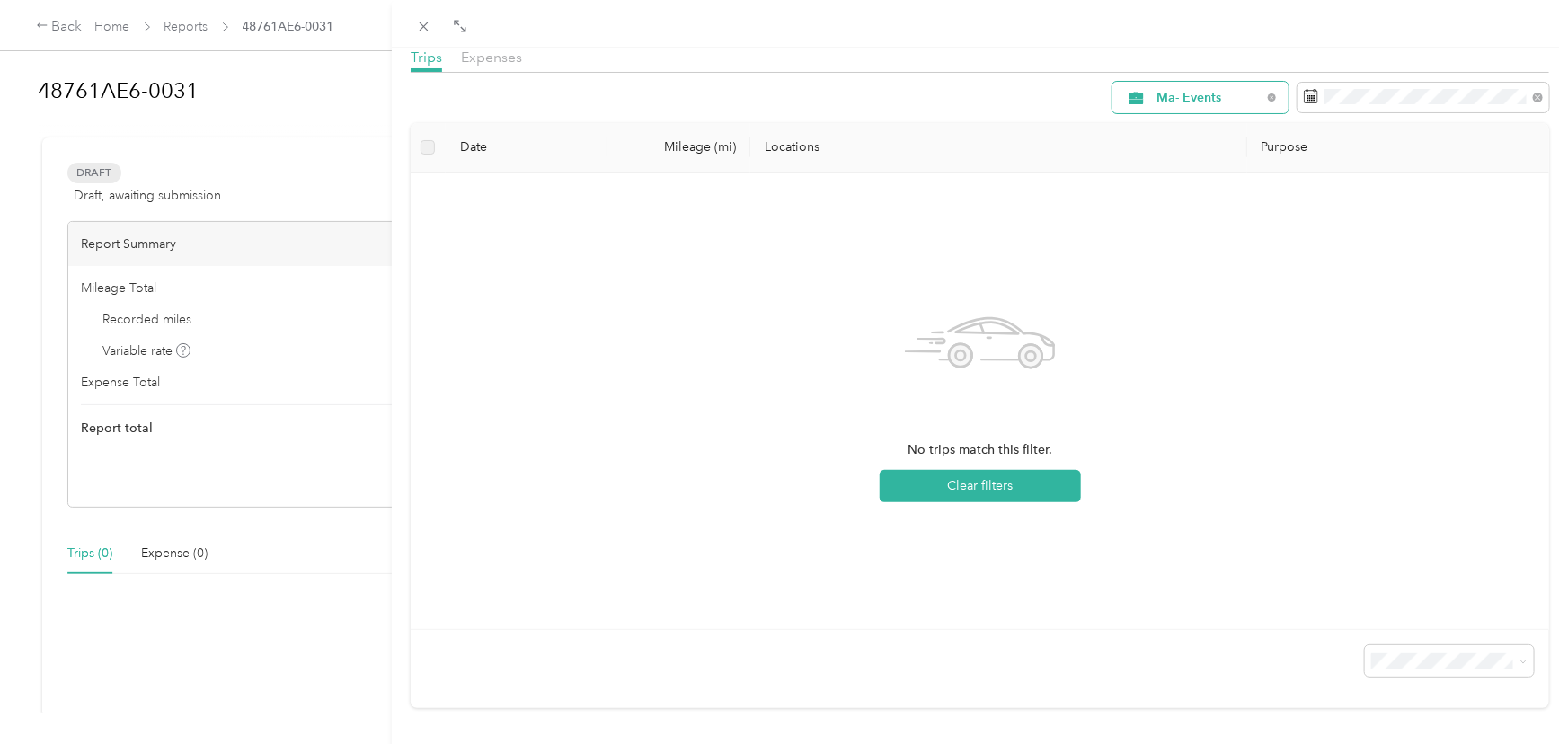
click at [1228, 101] on span "Ma- Events" at bounding box center [1209, 98] width 106 height 12
click at [1211, 294] on li "[PERSON_NAME]" at bounding box center [1200, 287] width 177 height 32
click at [1184, 101] on span "[PERSON_NAME]" at bounding box center [1209, 98] width 106 height 12
click at [1190, 191] on span "Work" at bounding box center [1221, 193] width 129 height 19
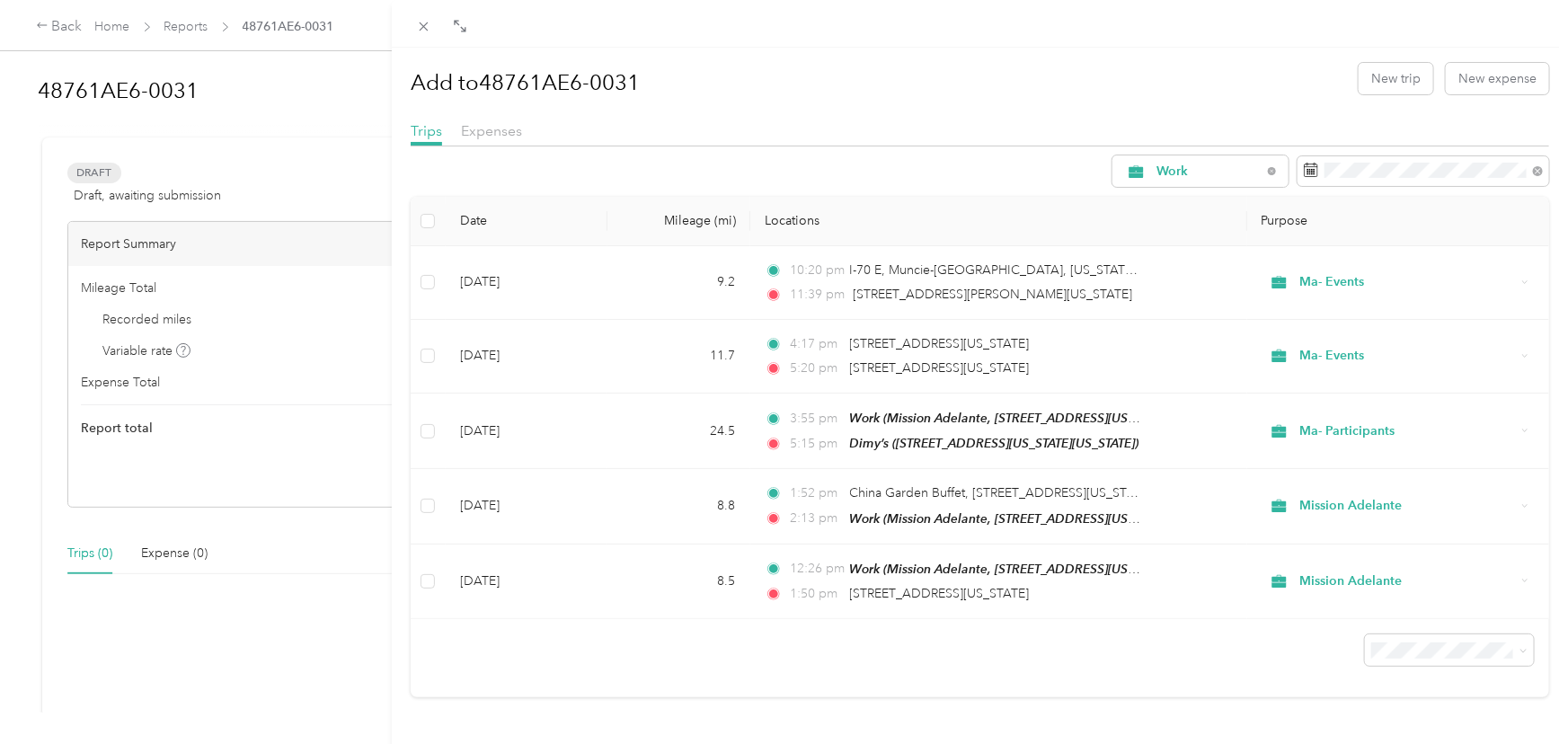
scroll to position [4, 0]
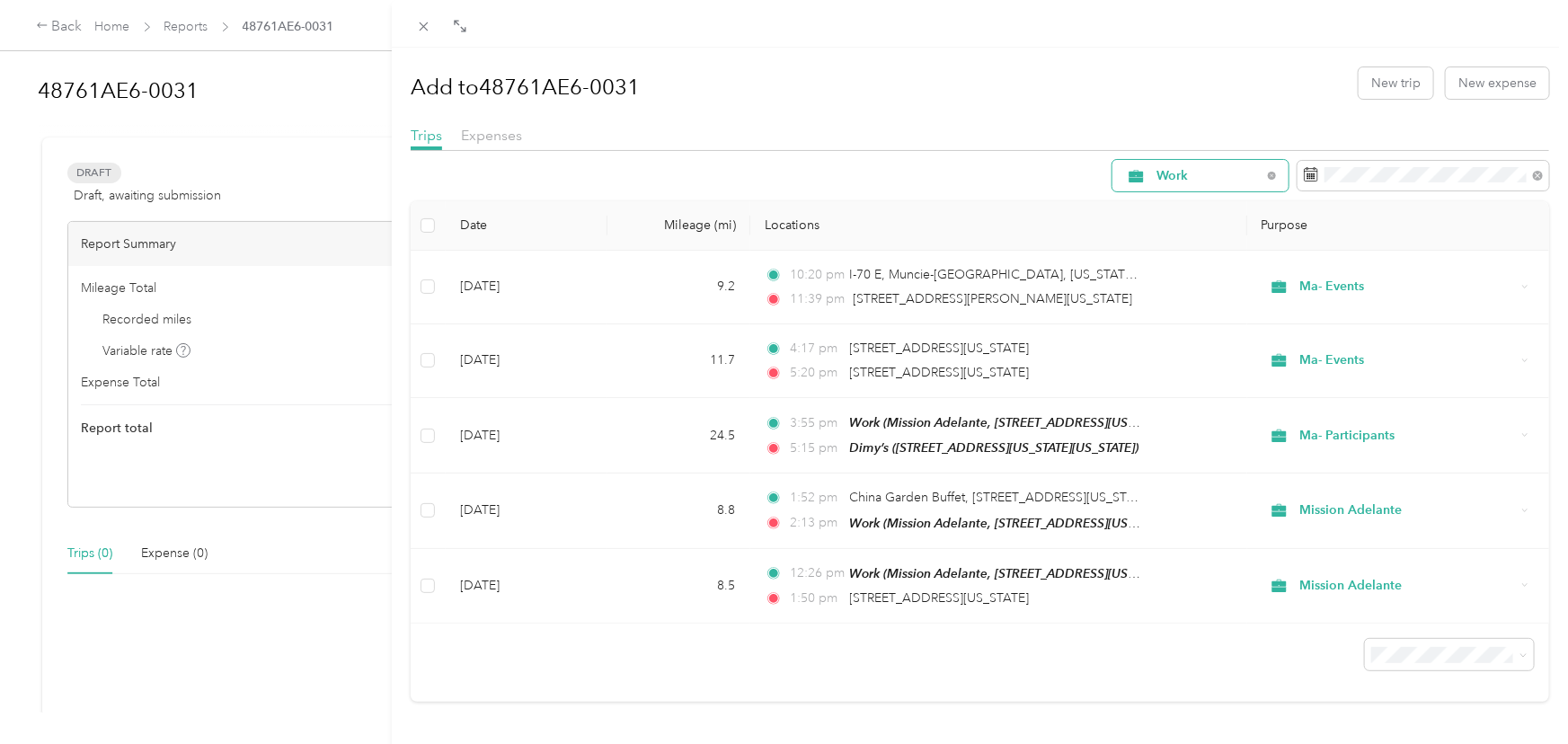
click at [1178, 165] on div "Work" at bounding box center [1200, 176] width 177 height 32
click at [1195, 204] on span "All Purposes" at bounding box center [1216, 208] width 119 height 19
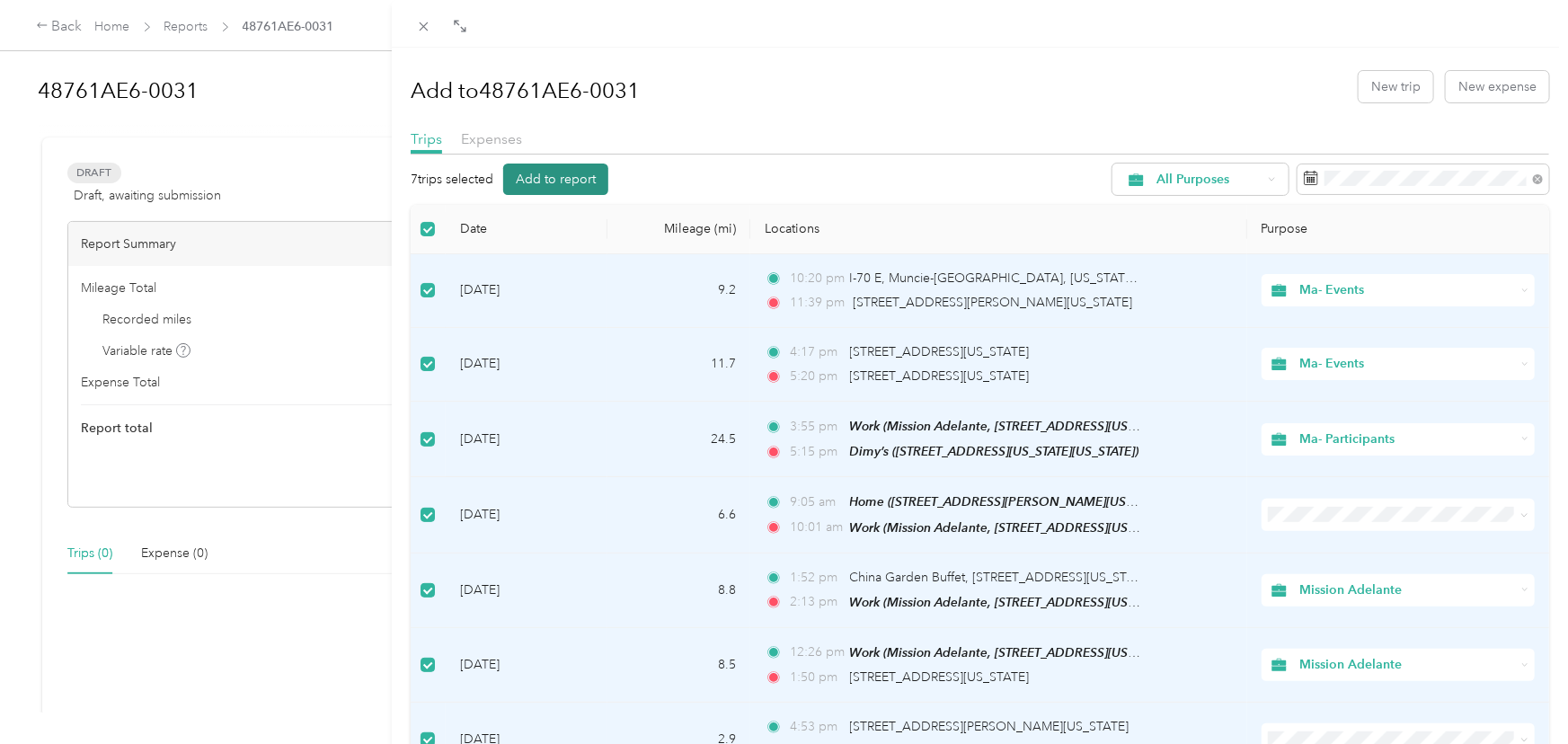
click at [580, 175] on button "Add to report" at bounding box center [556, 179] width 106 height 32
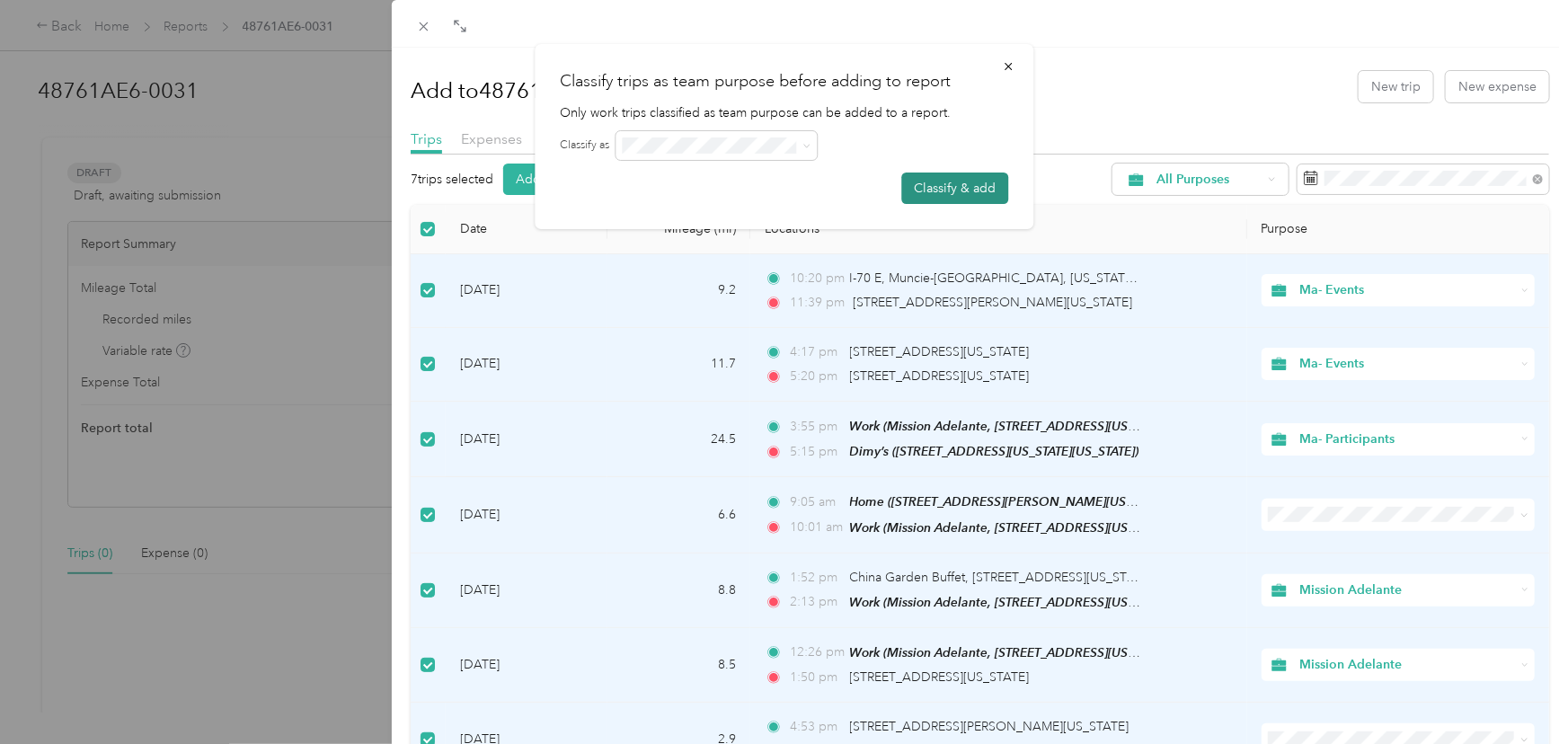
click at [953, 185] on button "Classify & add" at bounding box center [954, 188] width 107 height 32
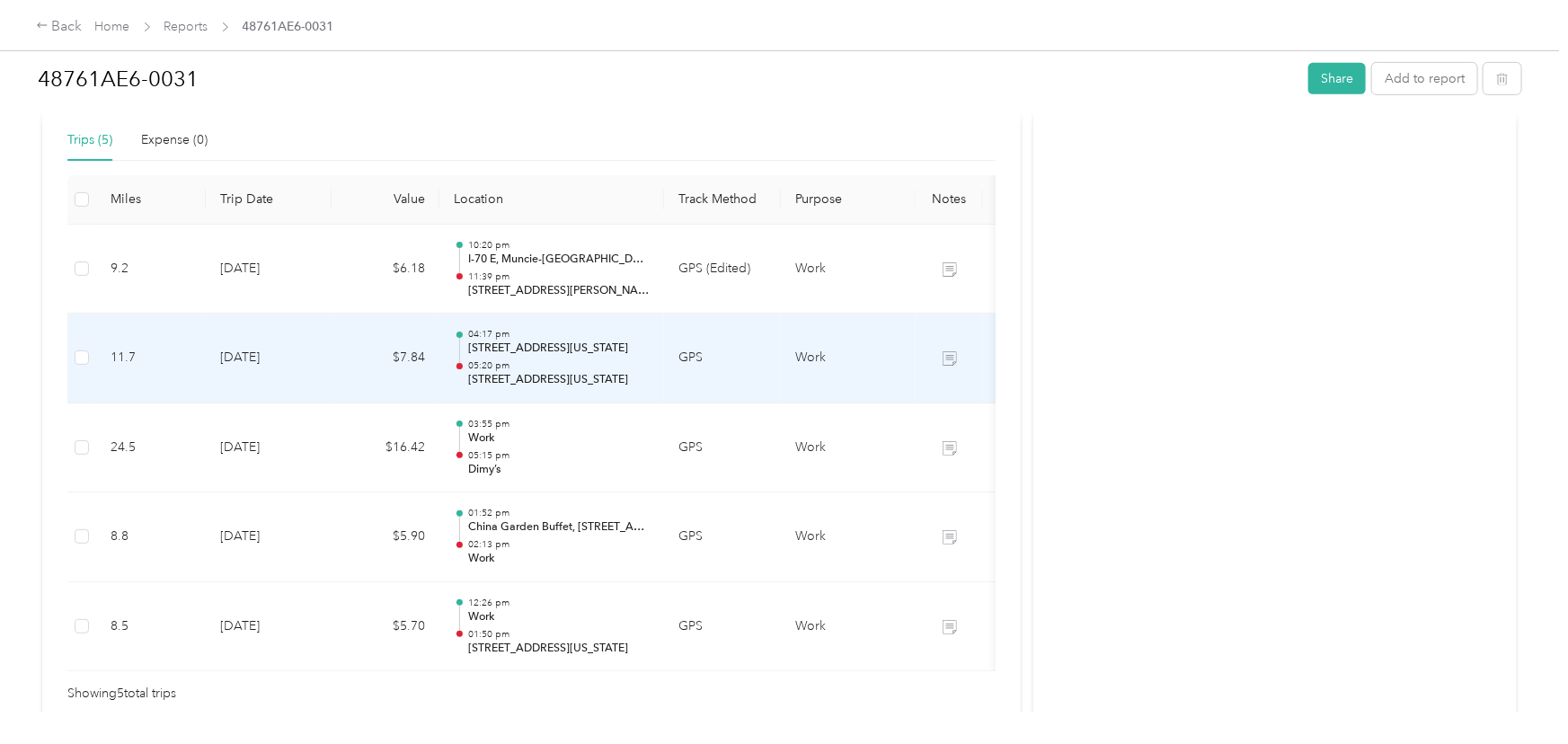
scroll to position [421, 0]
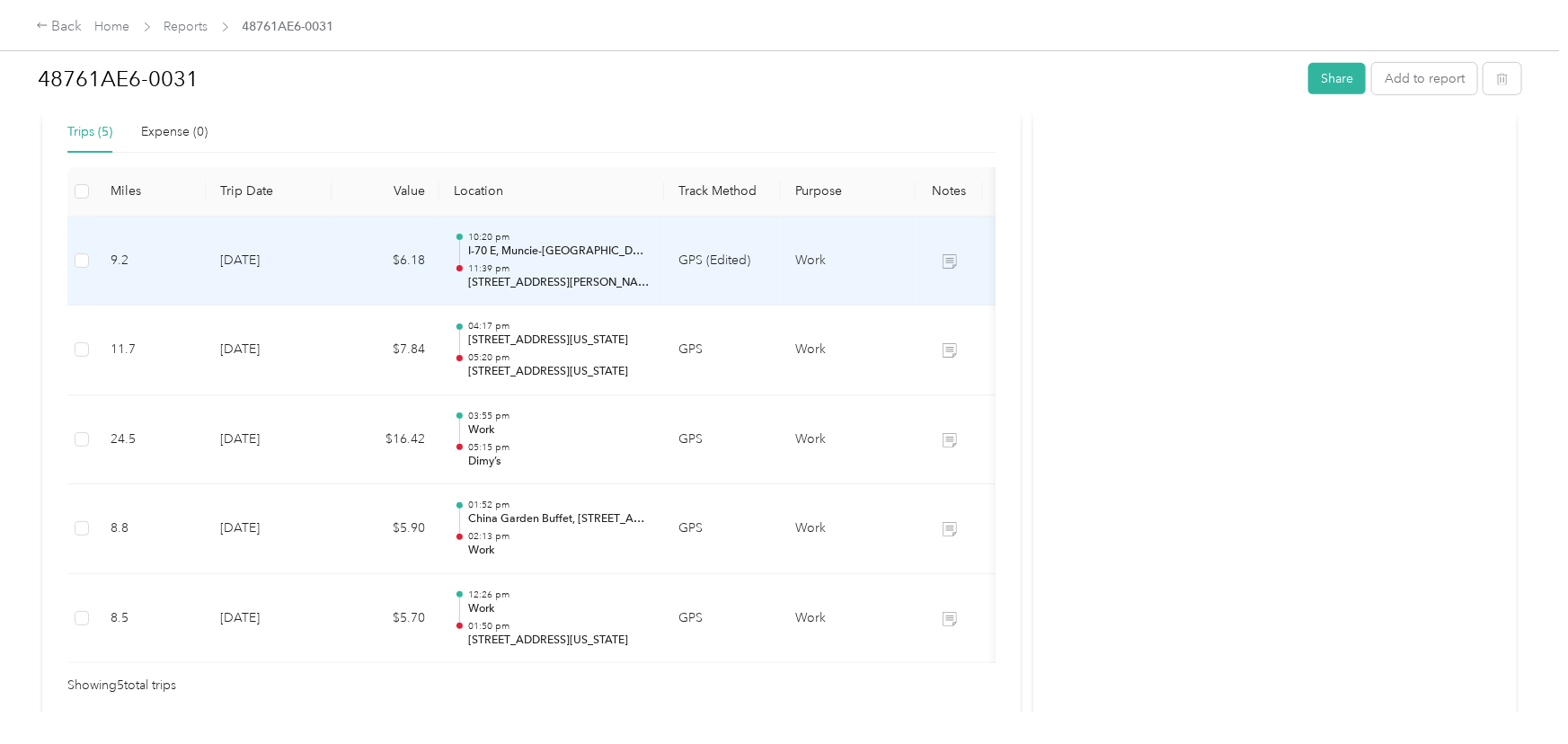
click at [582, 258] on div "10:20 pm I-70 E, Muncie-[GEOGRAPHIC_DATA], [US_STATE][GEOGRAPHIC_DATA], [GEOGRA…" at bounding box center [558, 261] width 181 height 60
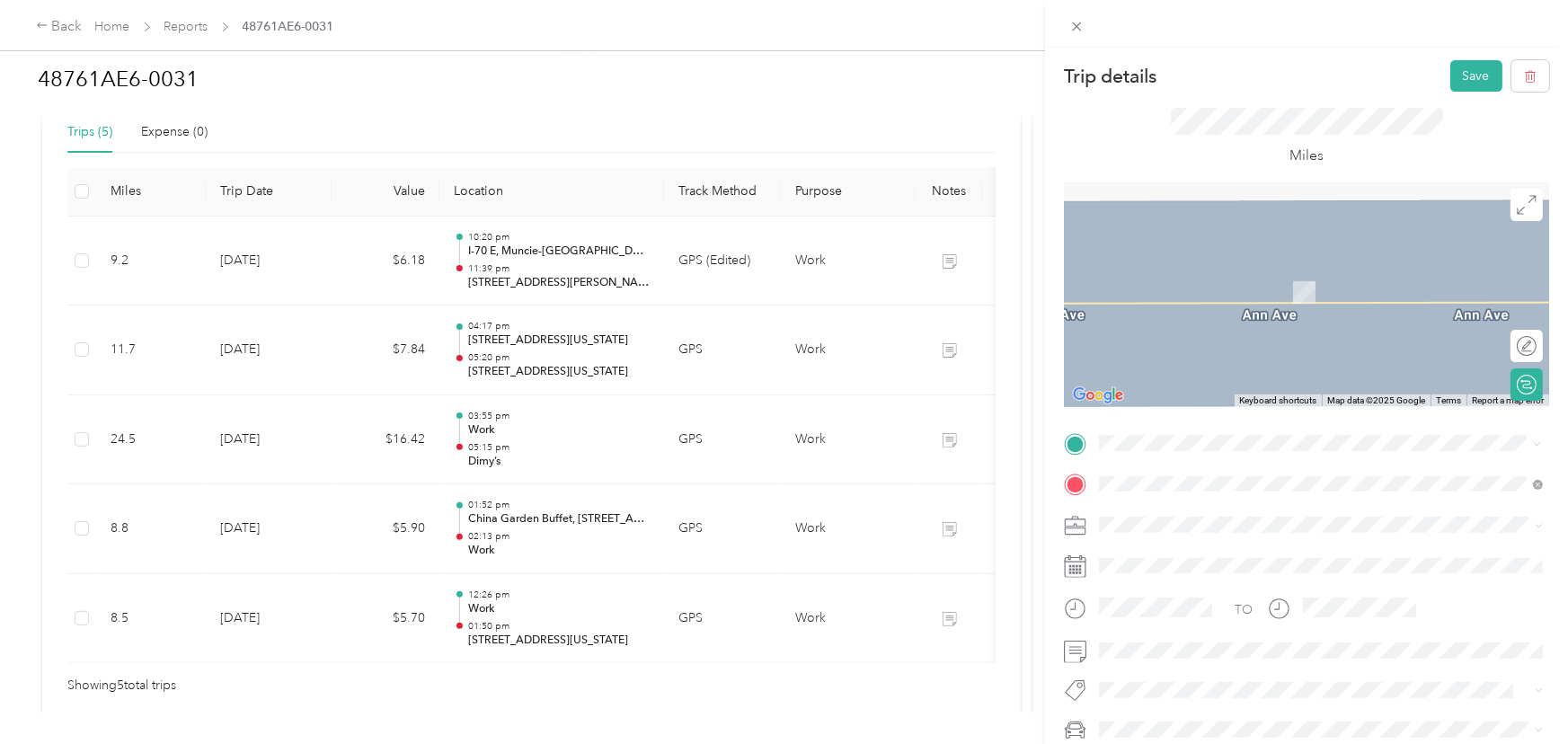
click at [1464, 416] on div "Trip details Save This trip cannot be edited because it is either under review,…" at bounding box center [1307, 442] width 486 height 762
click at [1205, 513] on span "[STREET_ADDRESS][US_STATE][US_STATE]" at bounding box center [1256, 504] width 246 height 16
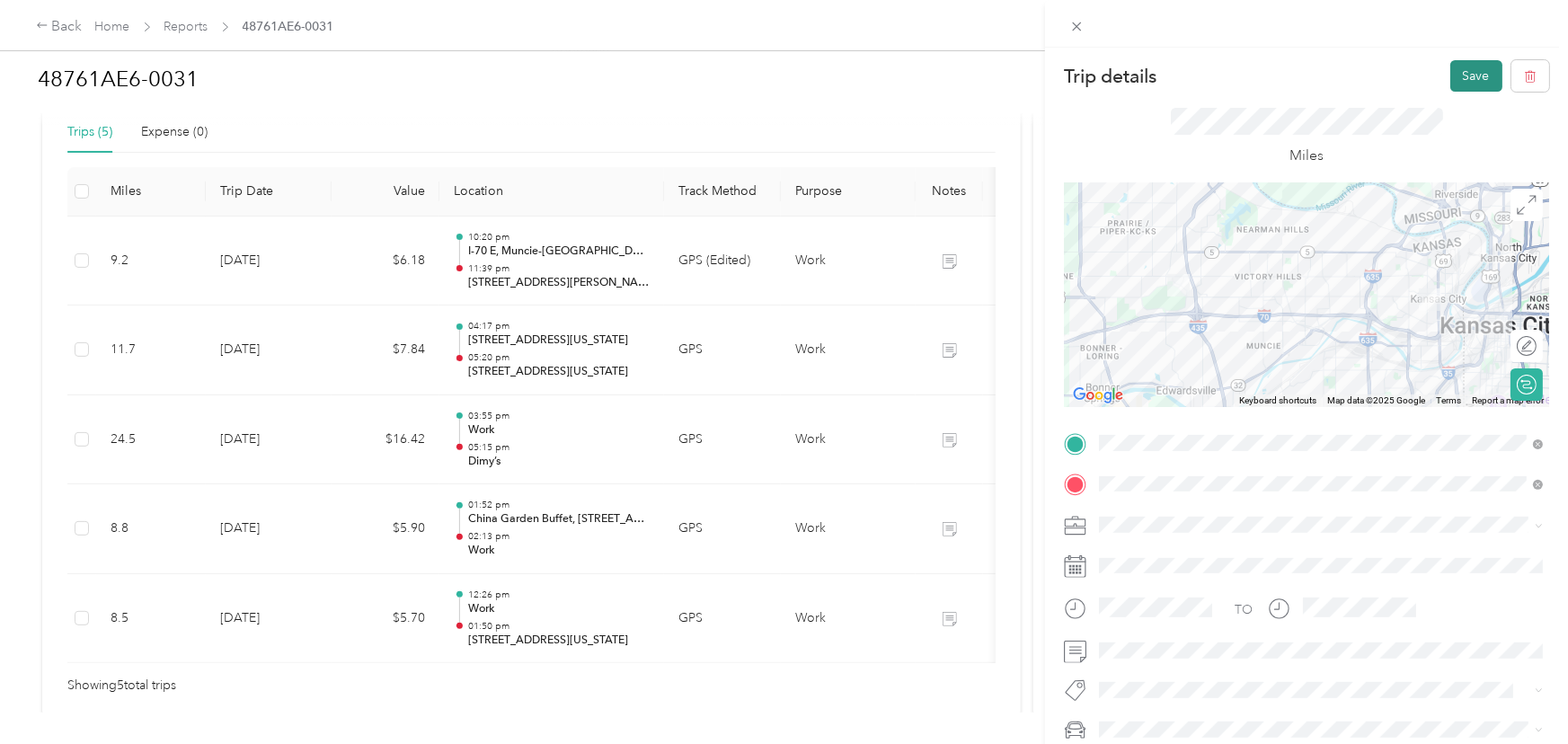
click at [1456, 84] on button "Save" at bounding box center [1476, 76] width 52 height 32
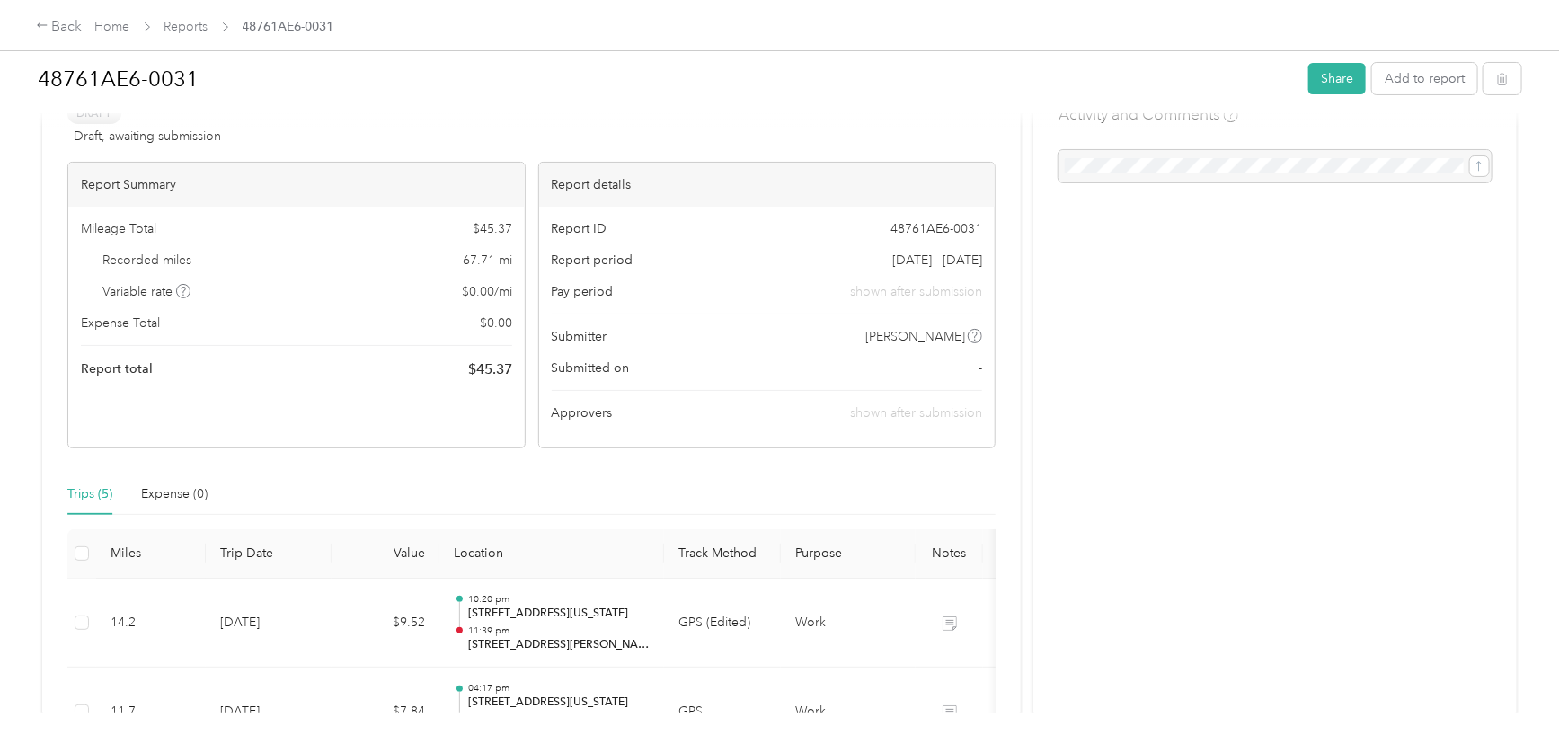
scroll to position [0, 0]
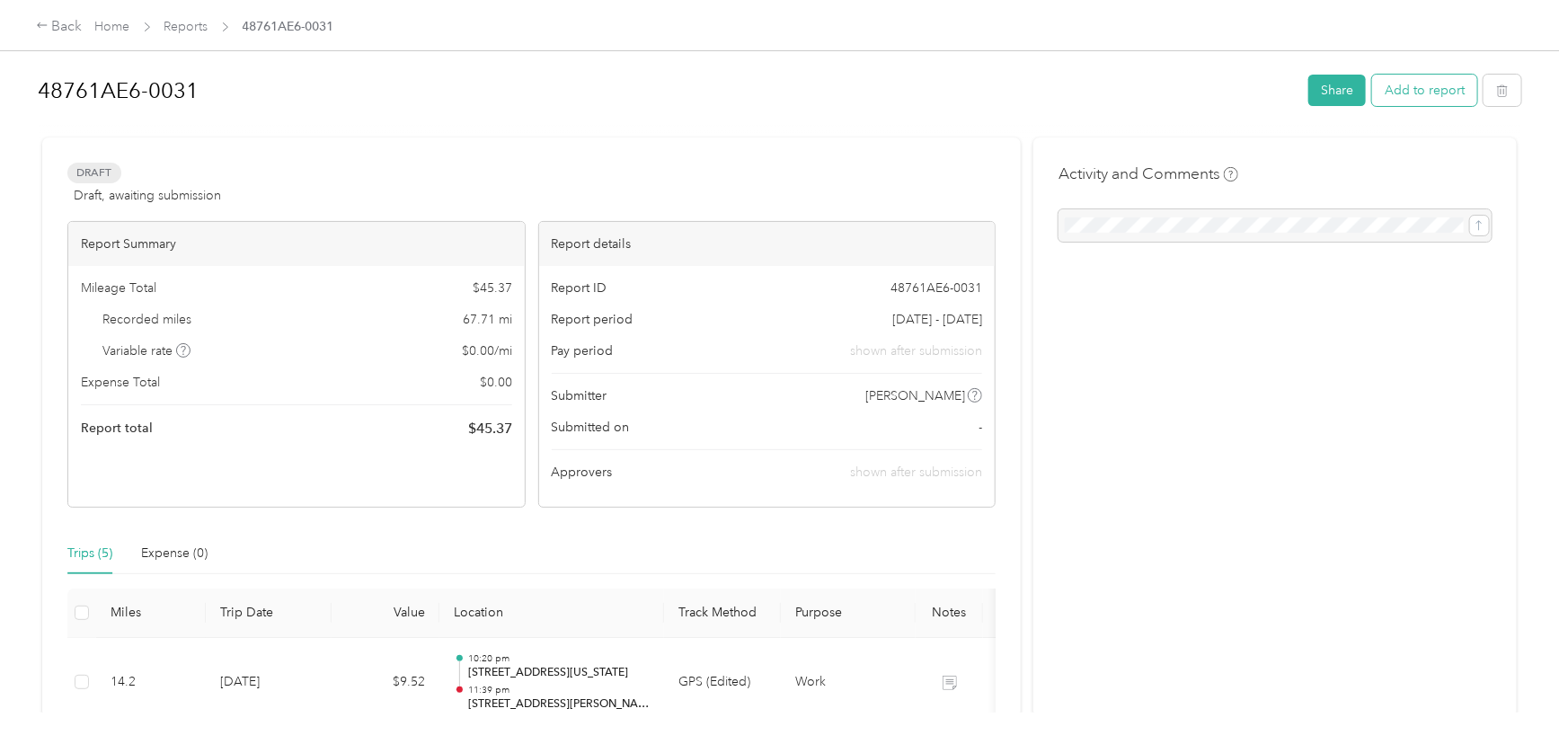
click at [1426, 94] on button "Add to report" at bounding box center [1425, 90] width 106 height 32
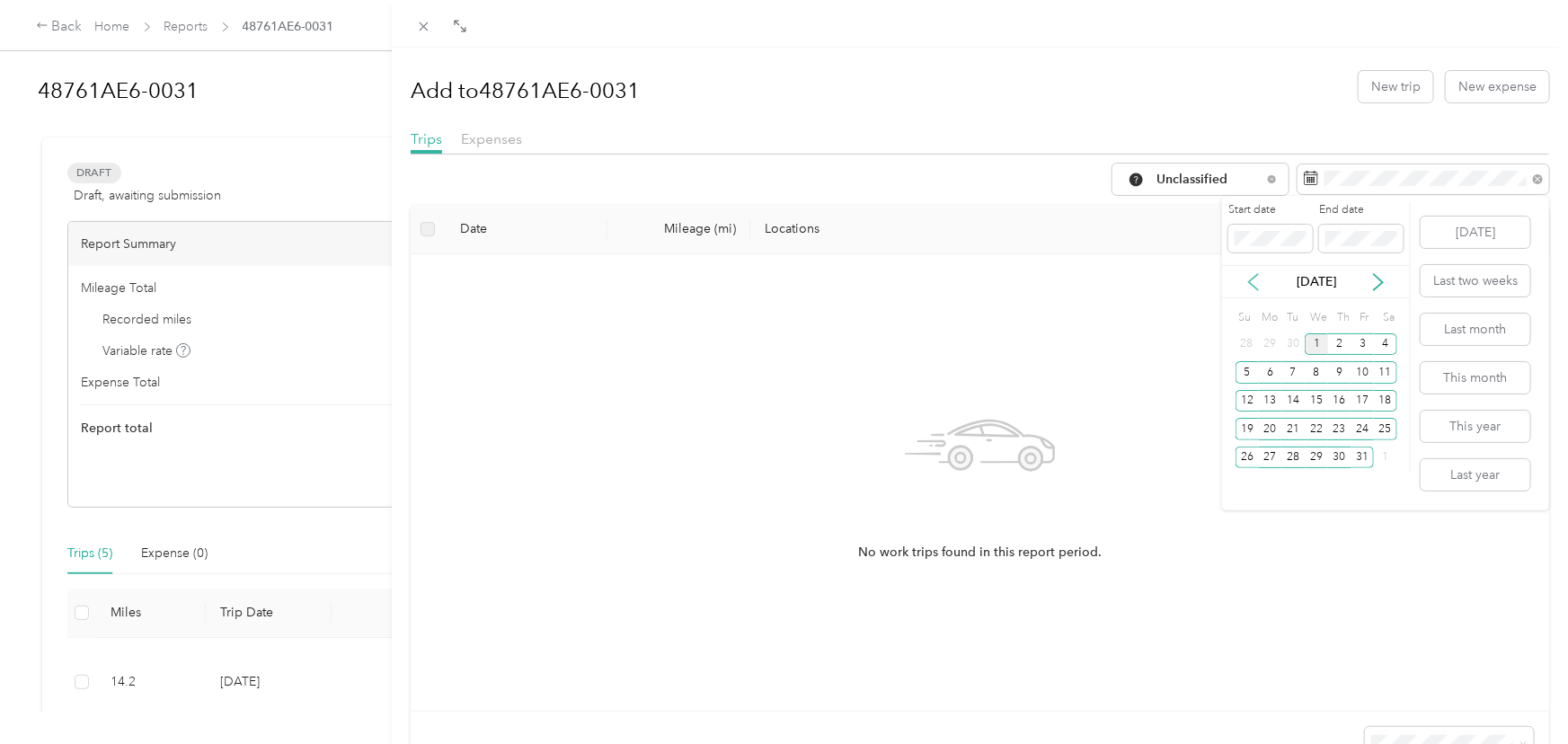
click at [1254, 281] on icon at bounding box center [1253, 282] width 18 height 18
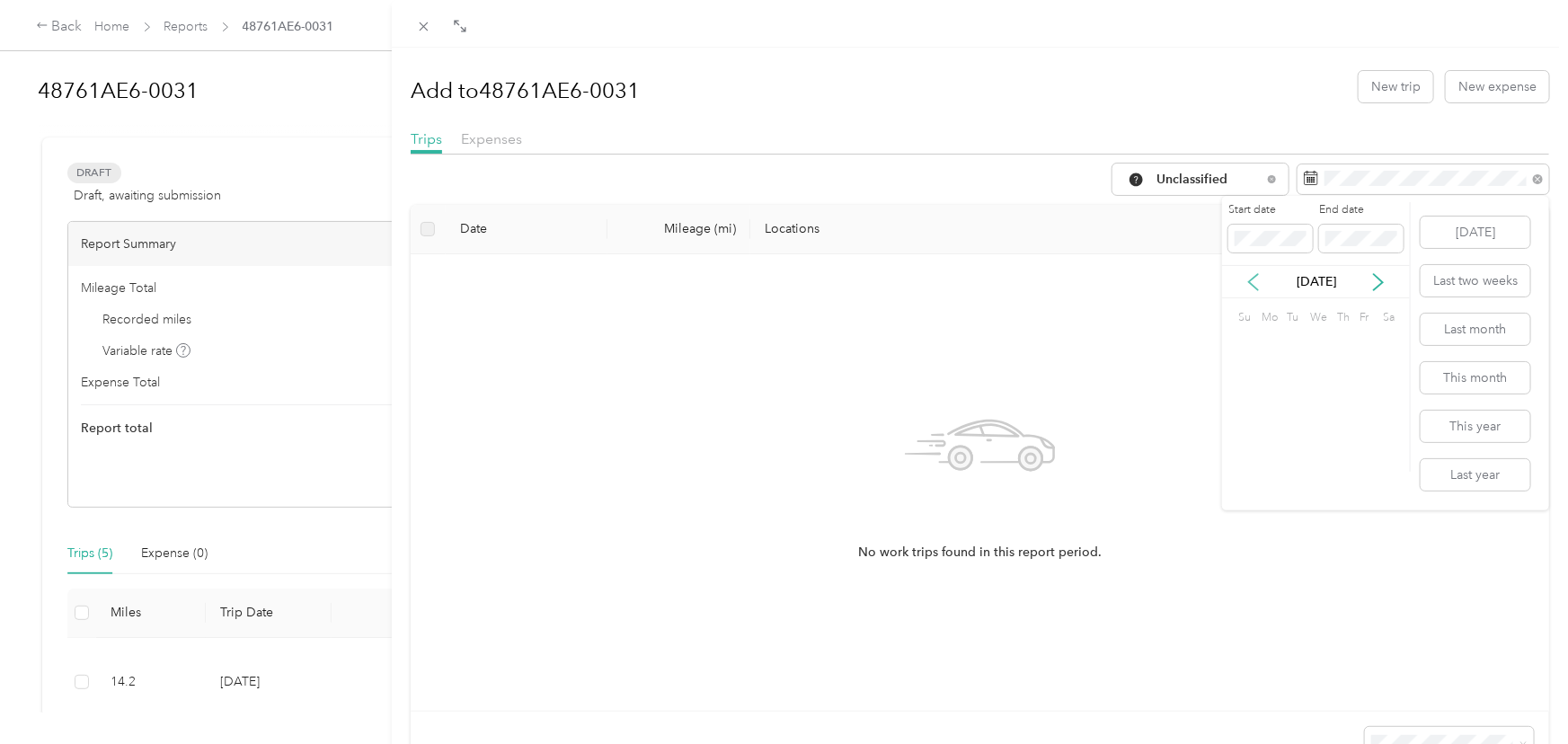
click at [1254, 281] on icon at bounding box center [1253, 282] width 18 height 18
click at [1322, 459] on div "30" at bounding box center [1317, 457] width 23 height 22
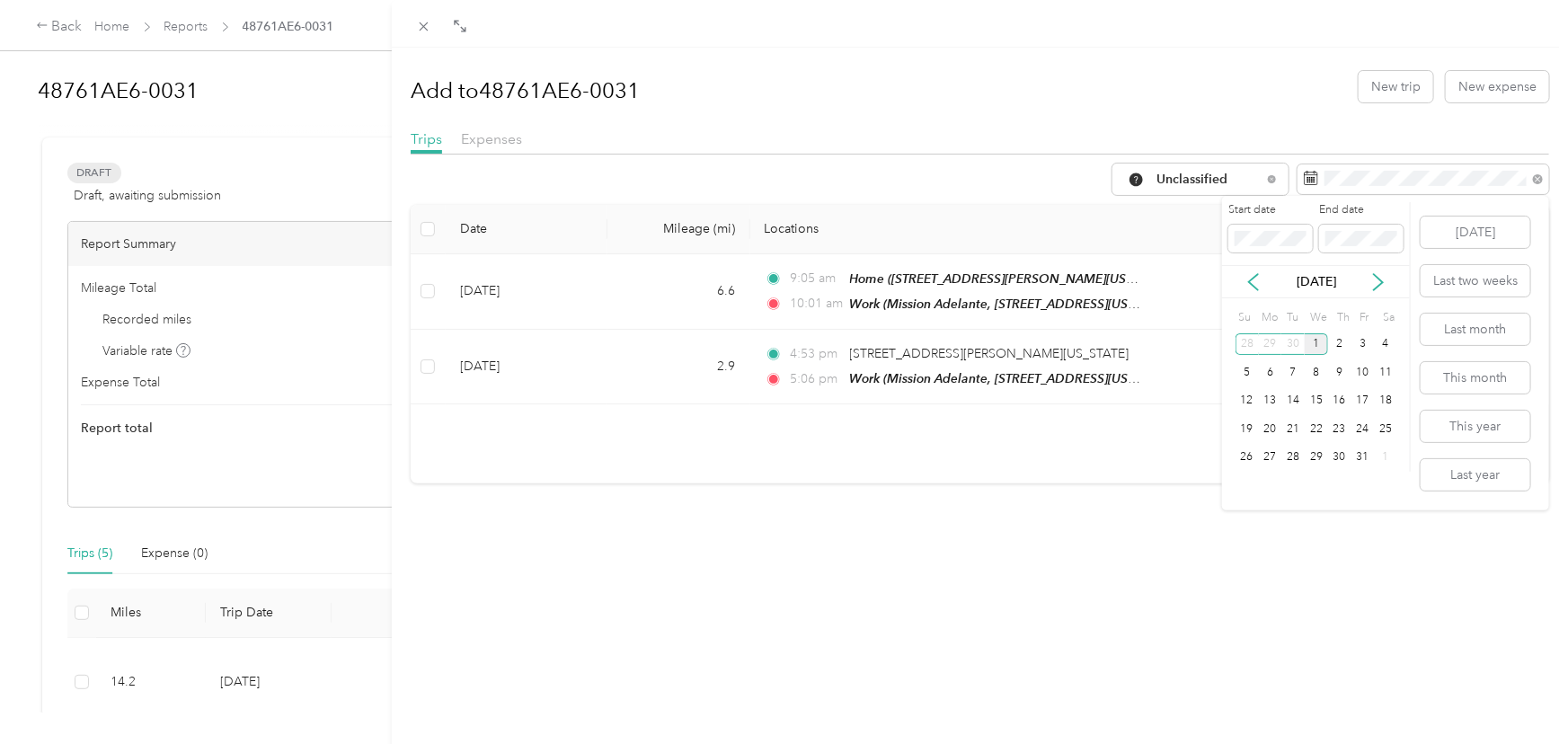
click at [1319, 347] on div "1" at bounding box center [1317, 344] width 23 height 22
click at [1257, 279] on icon at bounding box center [1253, 282] width 18 height 18
click at [1315, 458] on div "30" at bounding box center [1317, 457] width 23 height 22
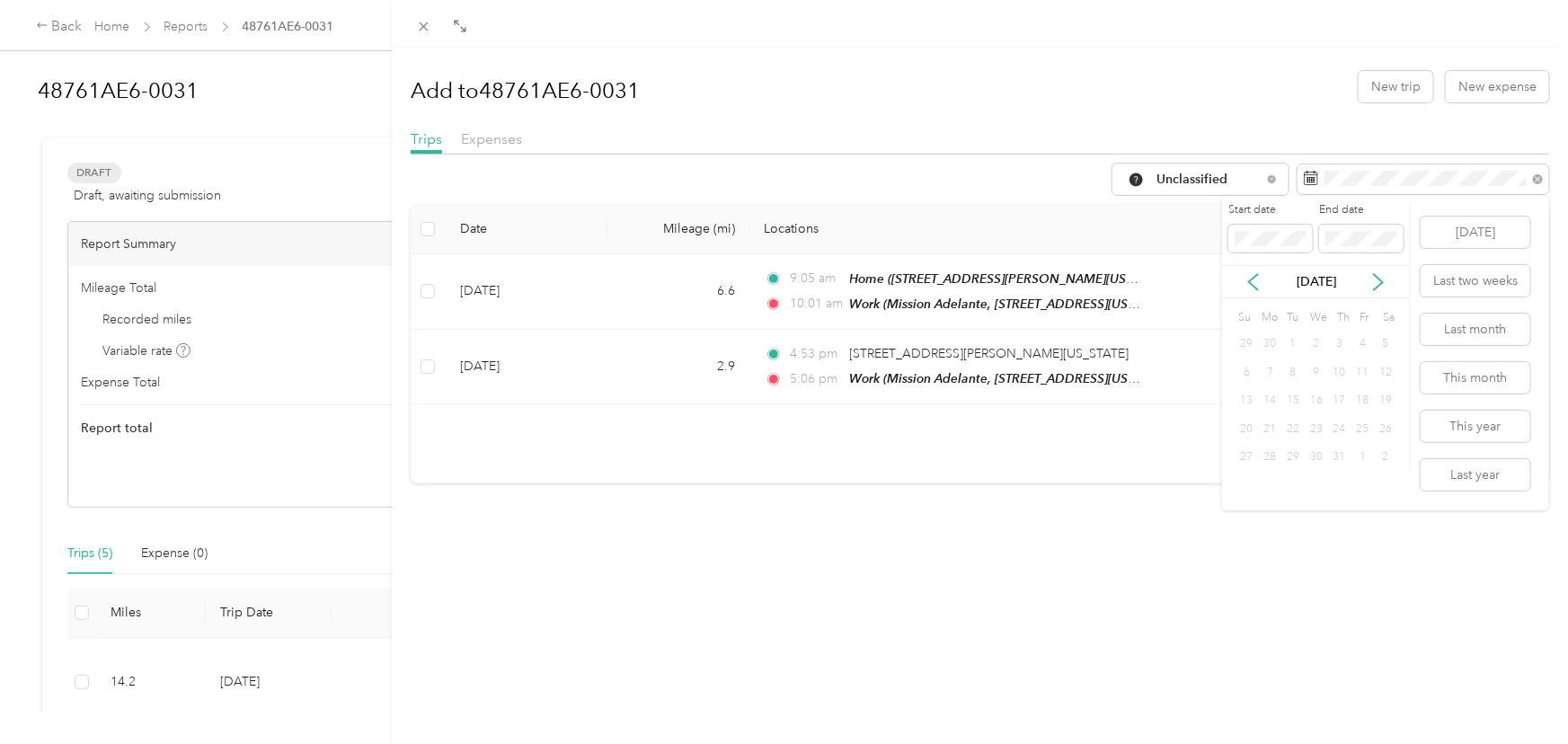
click at [1319, 453] on div "30" at bounding box center [1317, 457] width 23 height 22
drag, startPoint x: 1319, startPoint y: 453, endPoint x: 1309, endPoint y: 351, distance: 102.5
click at [1319, 452] on div "30" at bounding box center [1317, 457] width 23 height 22
click at [1252, 285] on icon at bounding box center [1253, 282] width 9 height 16
click at [1384, 276] on icon at bounding box center [1378, 282] width 18 height 18
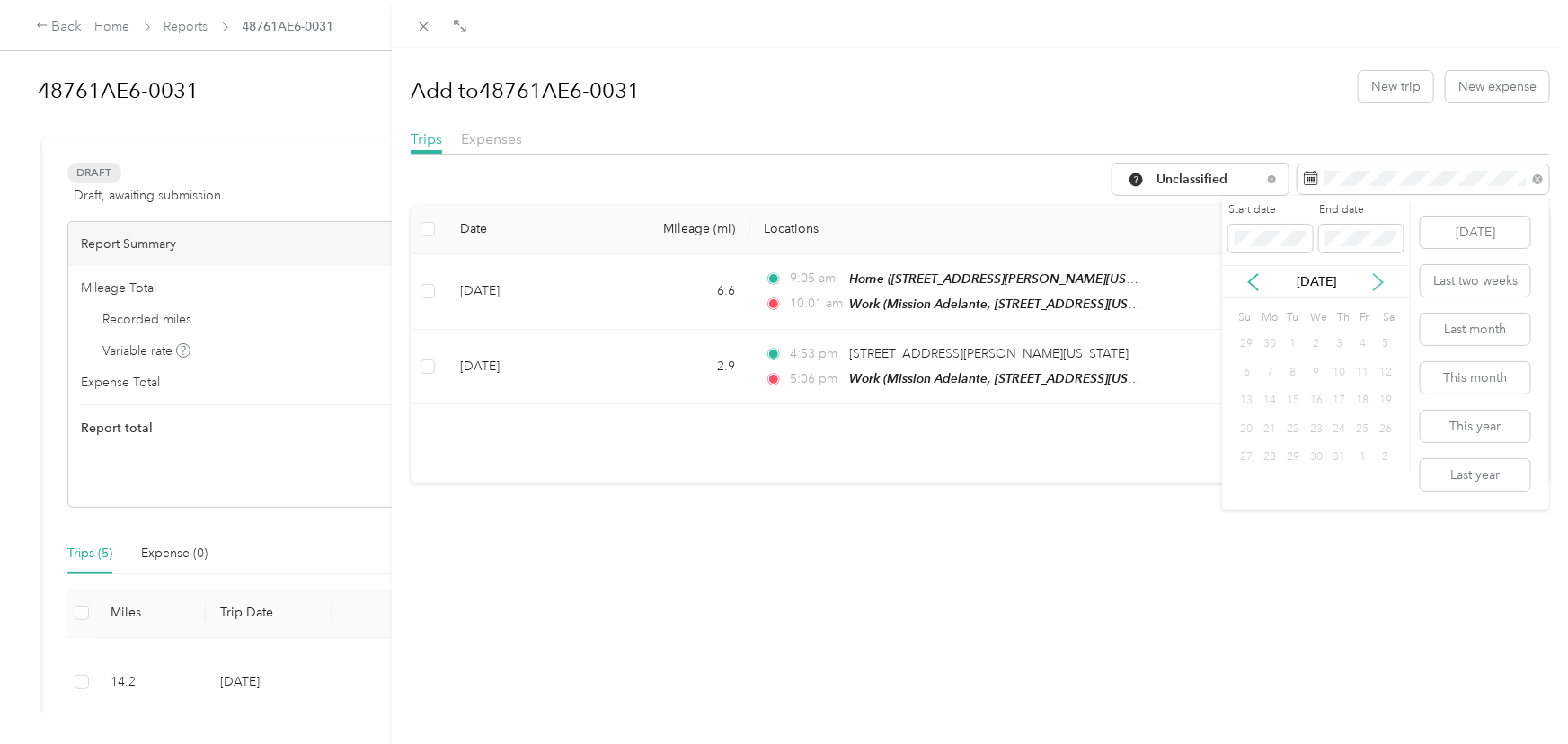
click at [1384, 276] on icon at bounding box center [1378, 282] width 18 height 18
click at [1265, 248] on span at bounding box center [1271, 239] width 84 height 29
click at [1320, 460] on div "30" at bounding box center [1317, 457] width 23 height 22
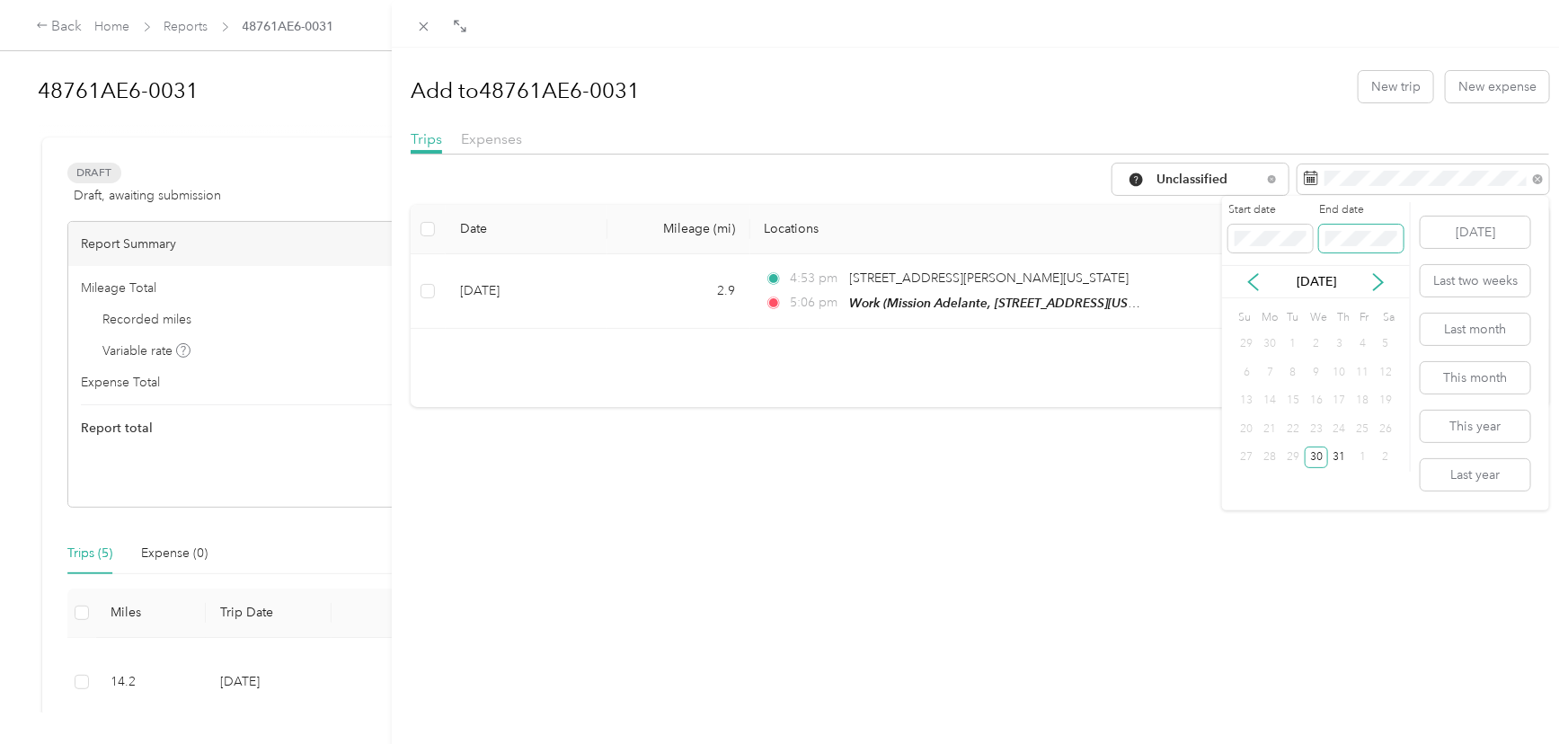
click at [1335, 228] on span at bounding box center [1362, 239] width 84 height 29
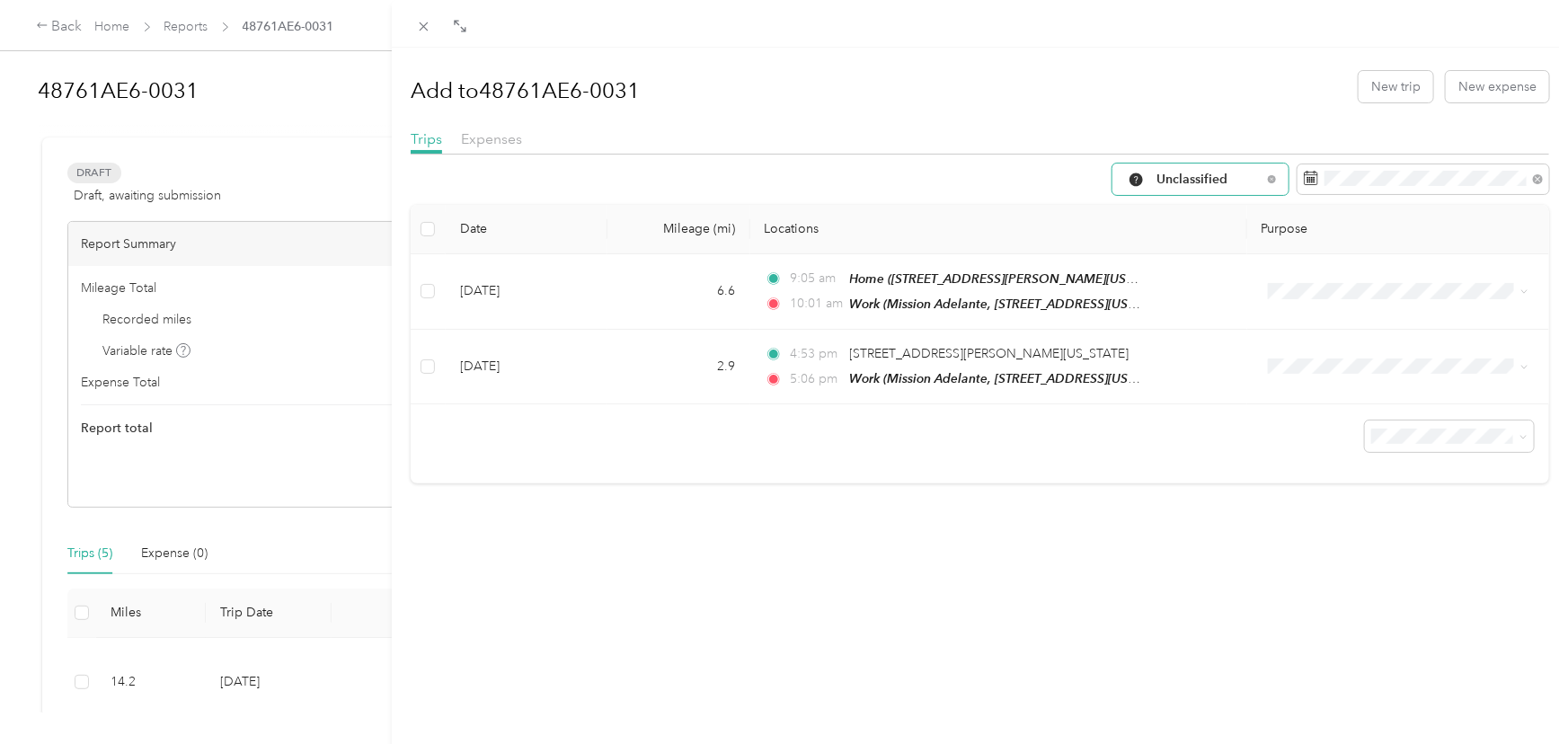
click at [1244, 174] on span "Unclassified" at bounding box center [1209, 180] width 106 height 12
click at [1212, 208] on span "All Purposes" at bounding box center [1216, 213] width 119 height 19
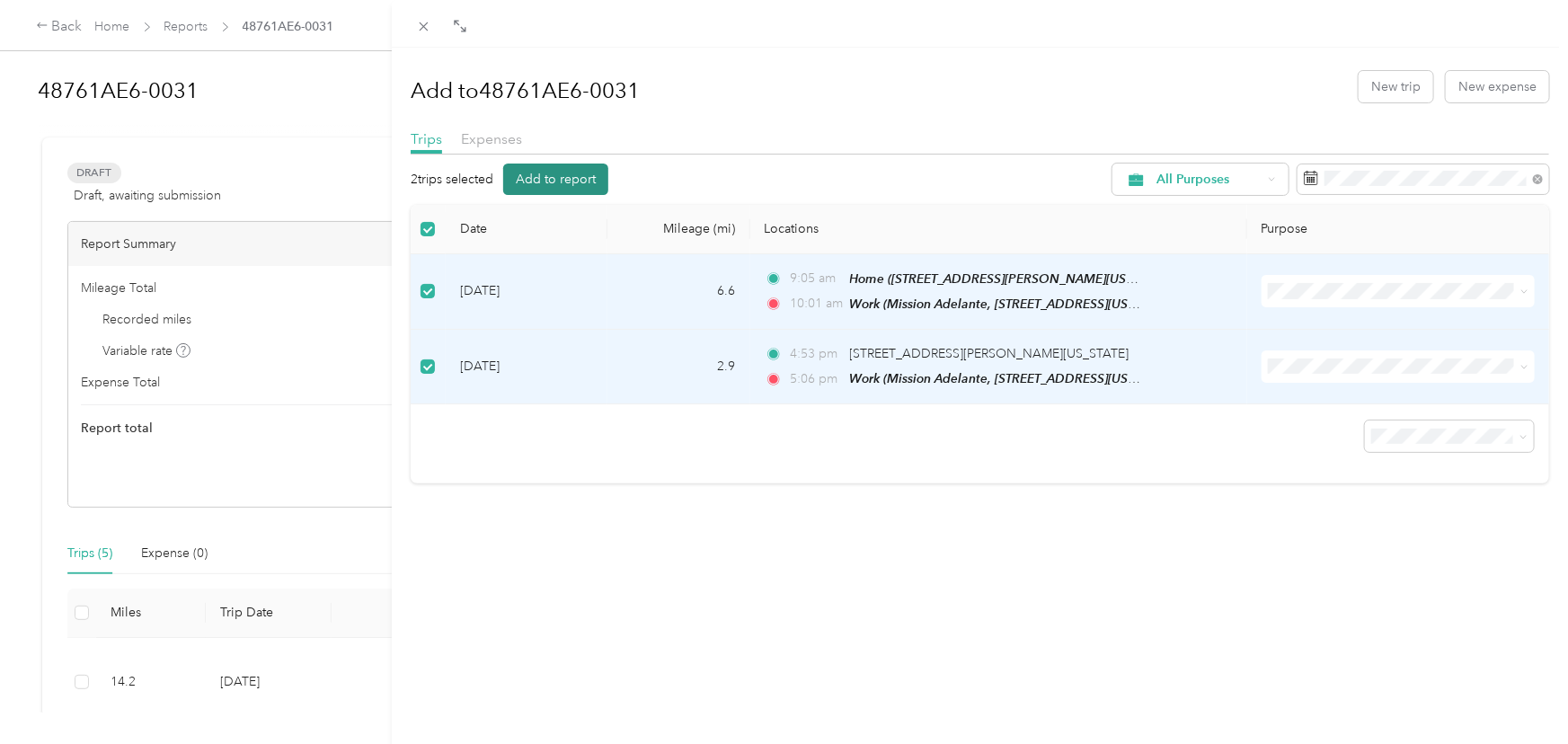
click at [570, 186] on button "Add to report" at bounding box center [556, 179] width 106 height 32
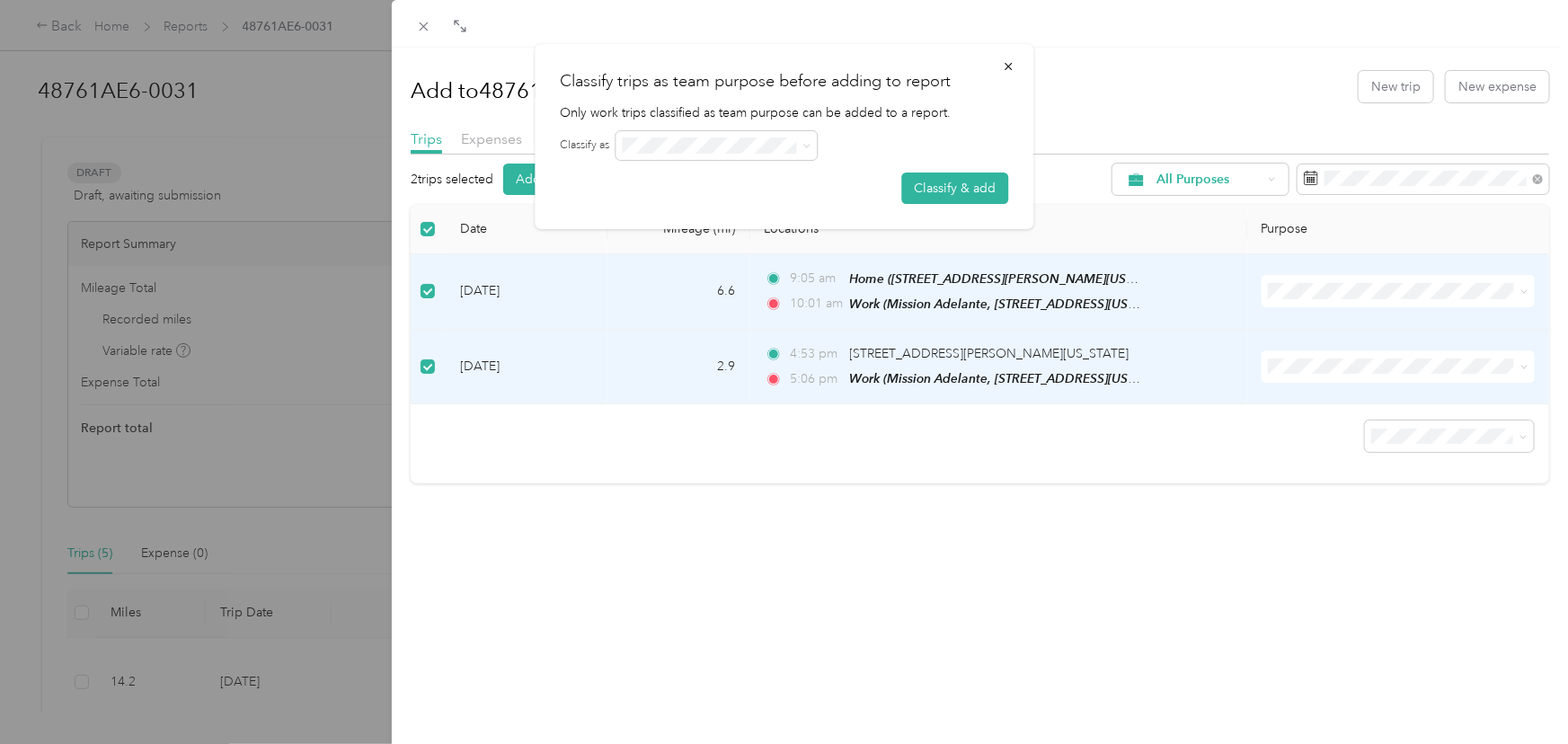
click at [934, 204] on div "Classify trips as team purpose before adding to report Only work trips classifi…" at bounding box center [784, 136] width 499 height 185
click at [956, 190] on button "Classify & add" at bounding box center [954, 188] width 107 height 32
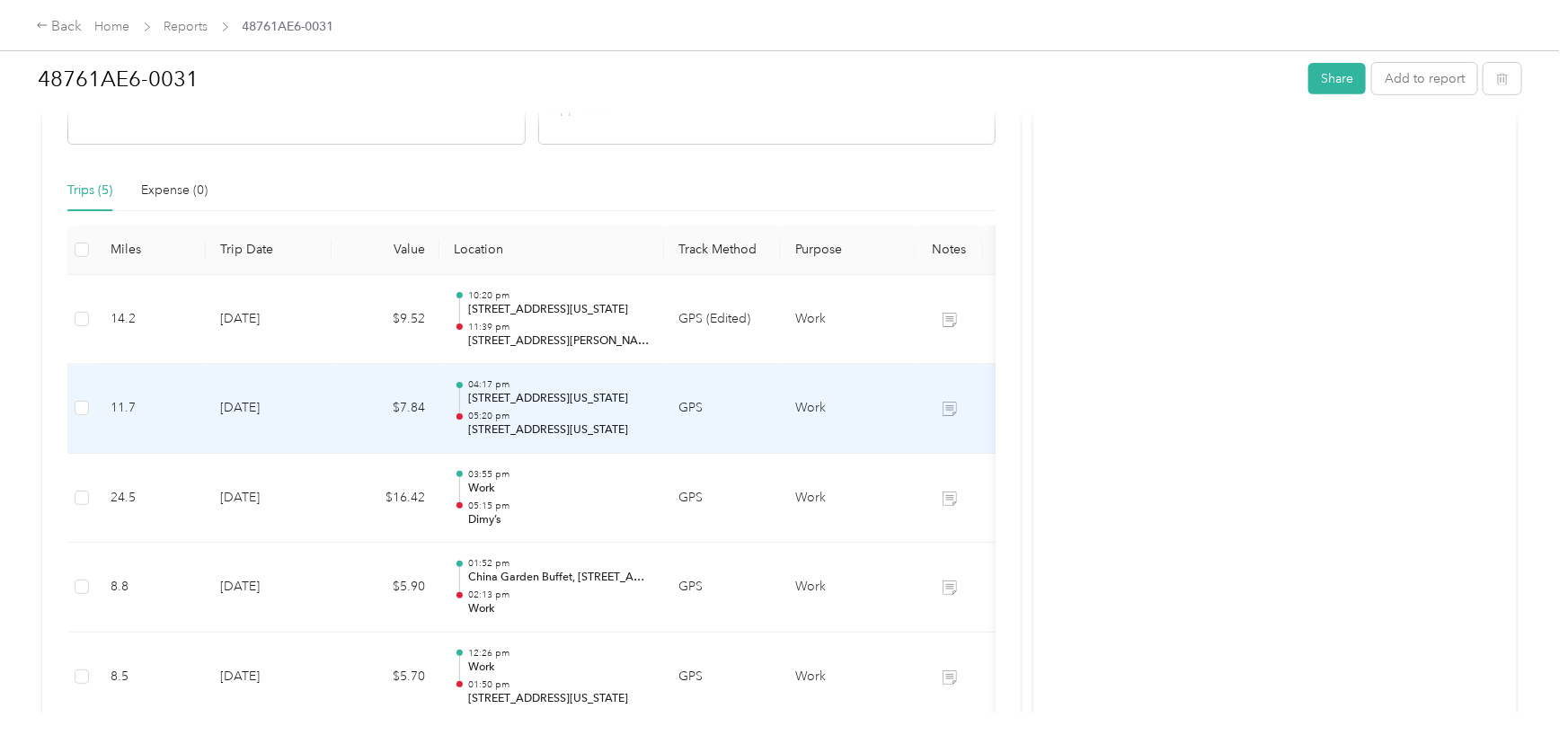
scroll to position [144, 0]
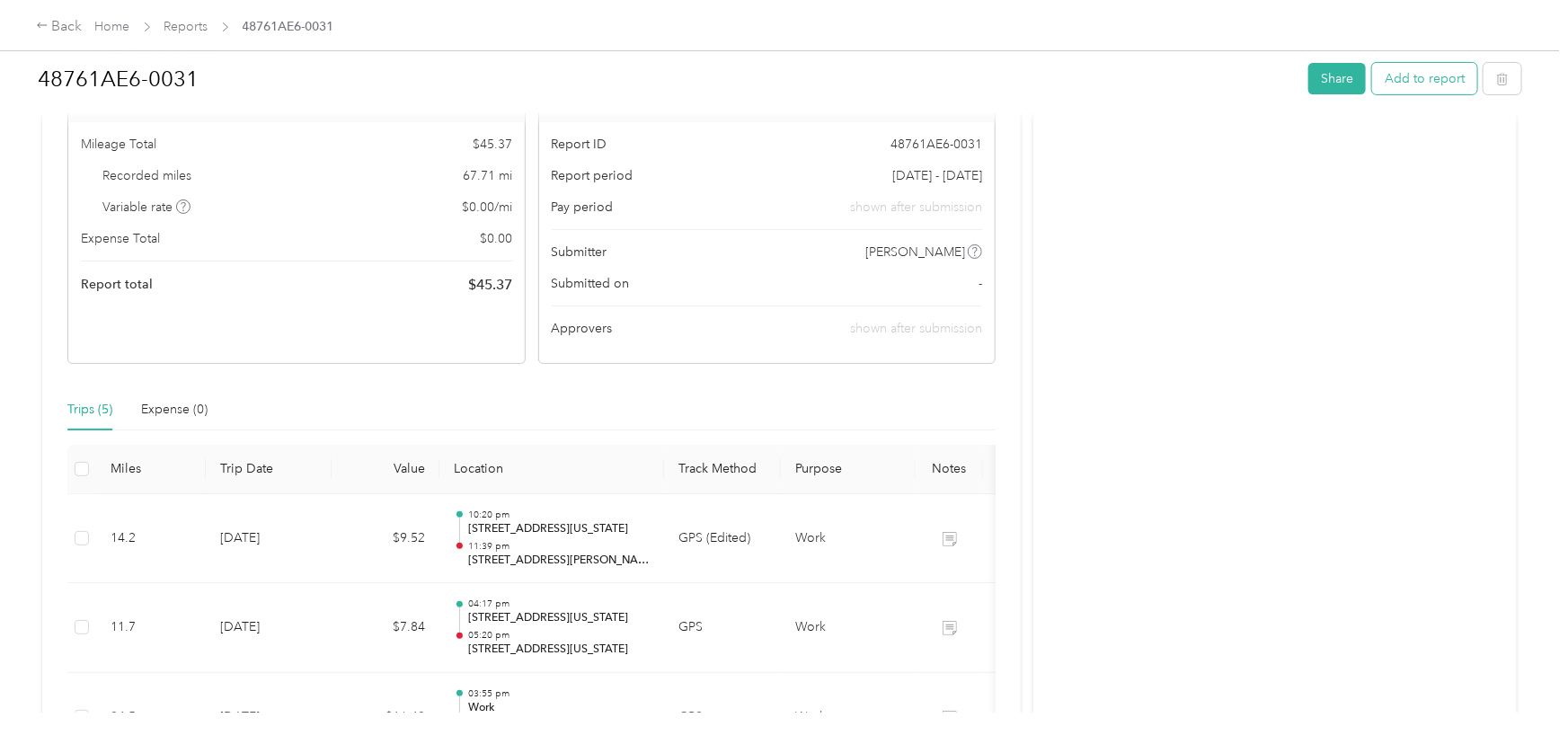
click at [1445, 86] on button "Add to report" at bounding box center [1425, 79] width 106 height 32
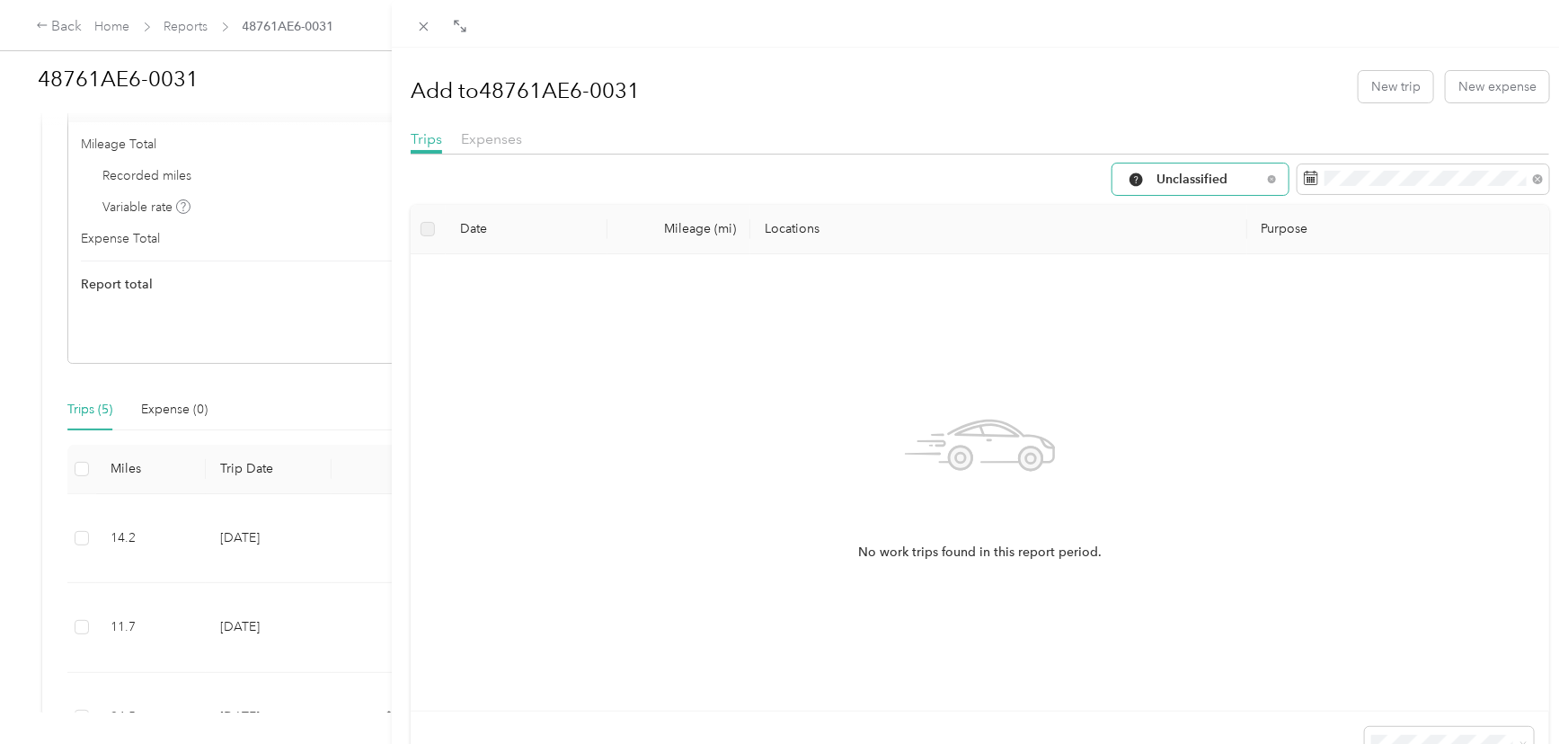
click at [1201, 178] on span "Unclassified" at bounding box center [1209, 180] width 106 height 12
click at [1207, 334] on span "Ma- Events" at bounding box center [1216, 339] width 119 height 19
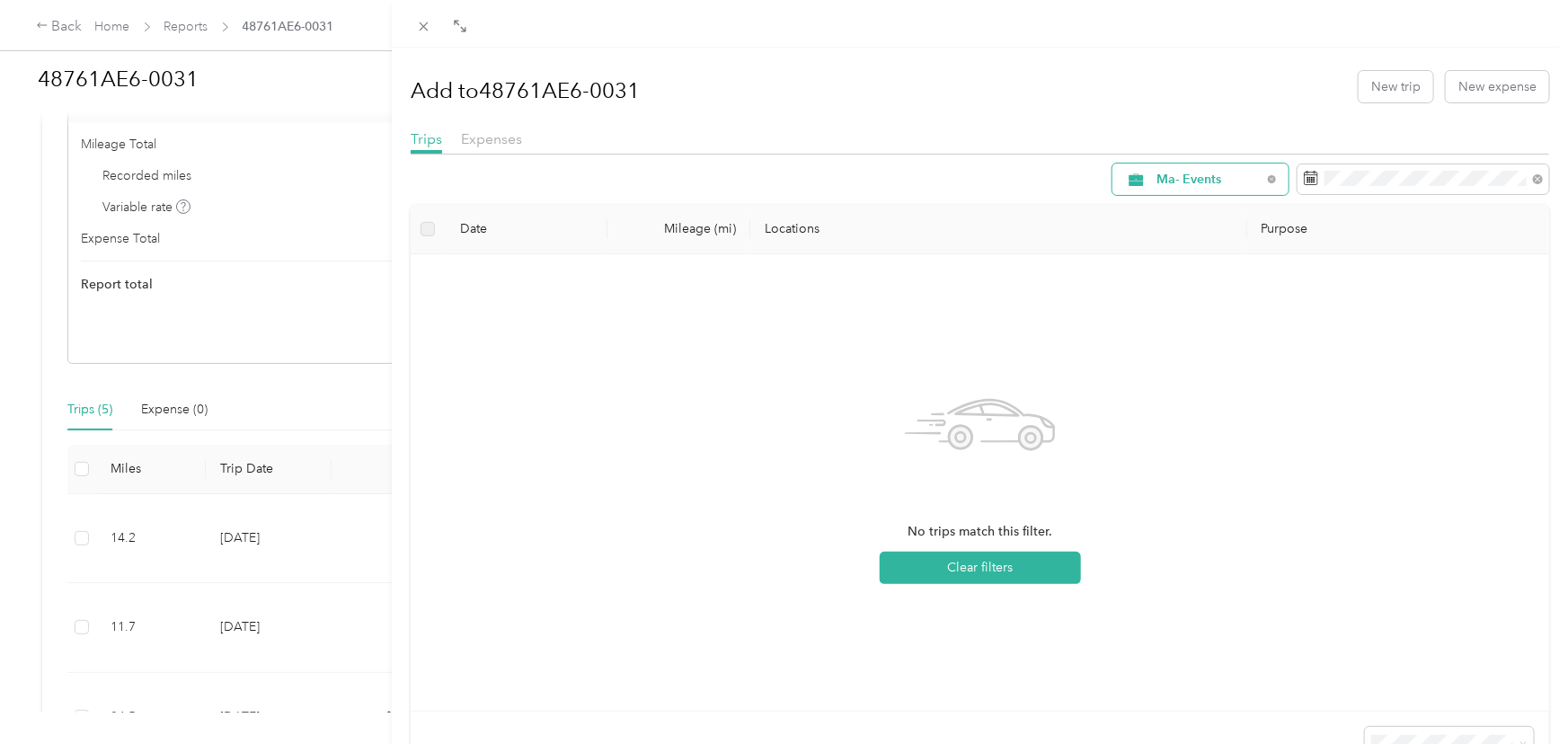
click at [1260, 188] on div "Ma- Events" at bounding box center [1200, 179] width 177 height 32
click at [1192, 341] on li "Ma- Events" at bounding box center [1200, 338] width 177 height 32
click at [1318, 177] on icon at bounding box center [1311, 178] width 14 height 14
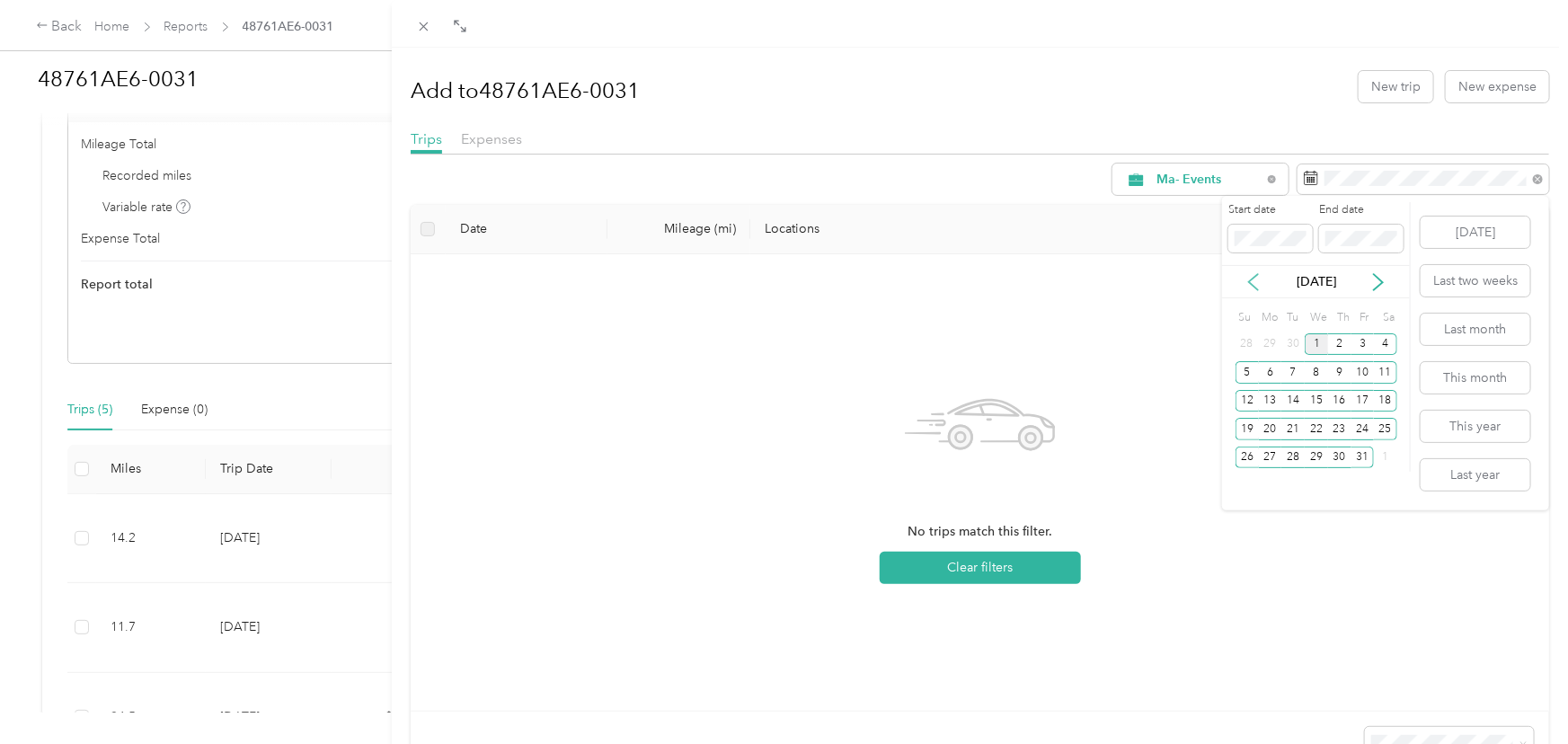
click at [1250, 281] on icon at bounding box center [1253, 282] width 18 height 18
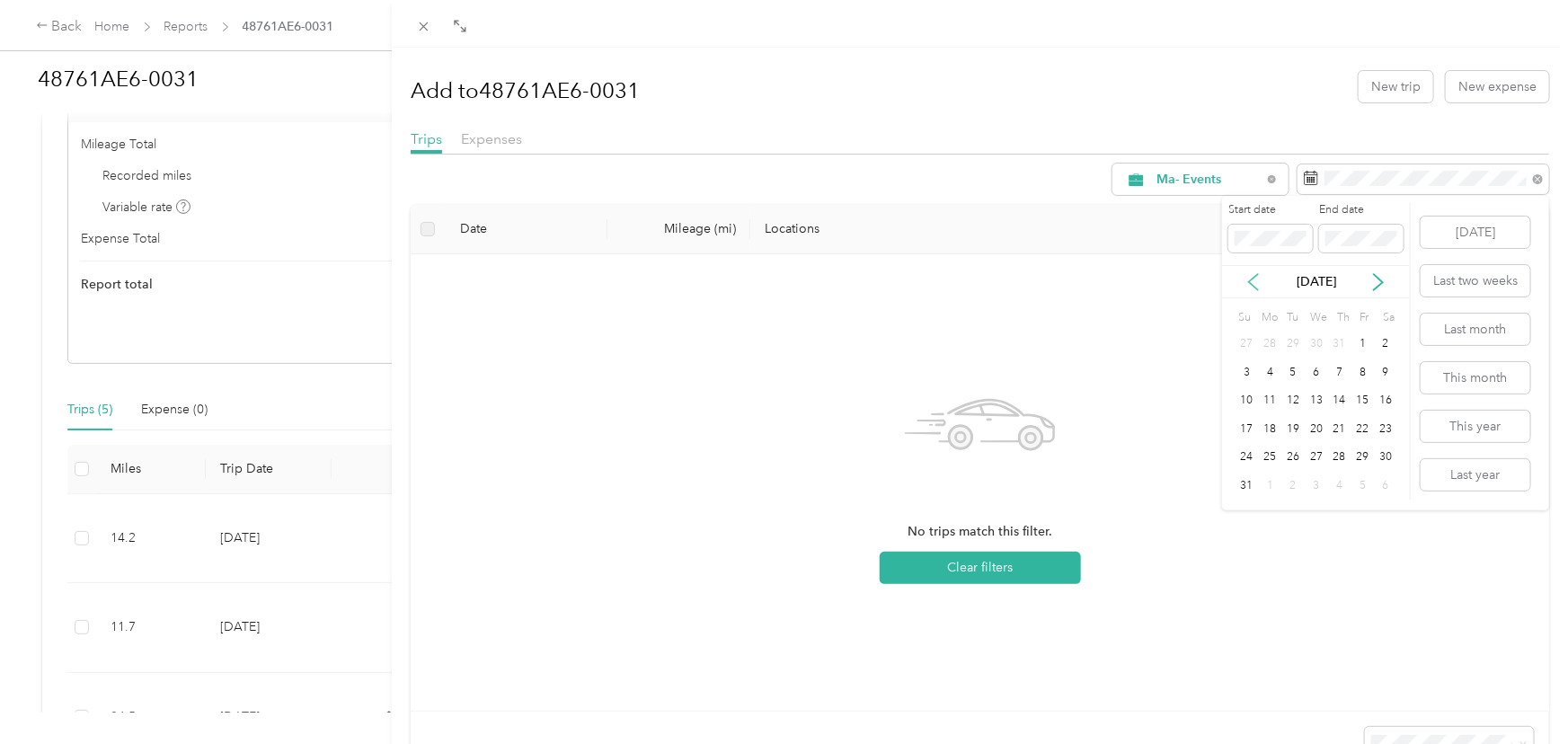
click at [1250, 281] on icon at bounding box center [1253, 282] width 18 height 18
click at [1319, 458] on div "30" at bounding box center [1317, 457] width 23 height 22
click at [1334, 556] on div "No trips match this filter. Clear filters" at bounding box center [980, 483] width 1109 height 428
click at [1316, 320] on div "No trips match this filter. Clear filters" at bounding box center [980, 483] width 1109 height 428
click at [1539, 180] on icon at bounding box center [1537, 180] width 6 height 6
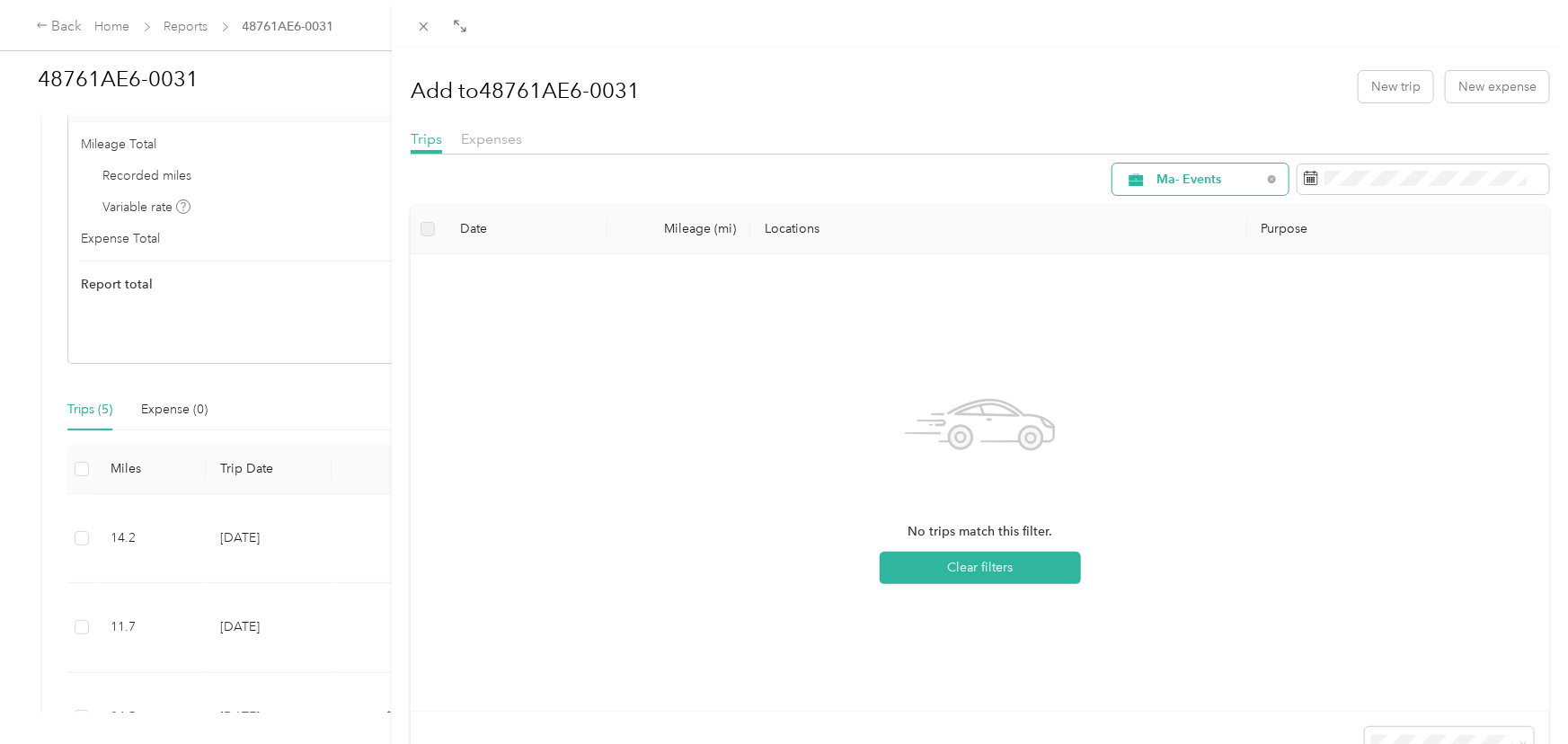
click at [1273, 182] on div "Ma- Events" at bounding box center [1200, 179] width 177 height 32
drag, startPoint x: 481, startPoint y: 57, endPoint x: 426, endPoint y: 47, distance: 55.9
click at [468, 53] on div "Add to 48761AE6-0031 New trip New expense Trips Expenses Ma- Events Date Mileag…" at bounding box center [980, 420] width 1176 height 744
click at [417, 26] on icon at bounding box center [424, 27] width 15 height 15
